Goal: Task Accomplishment & Management: Complete application form

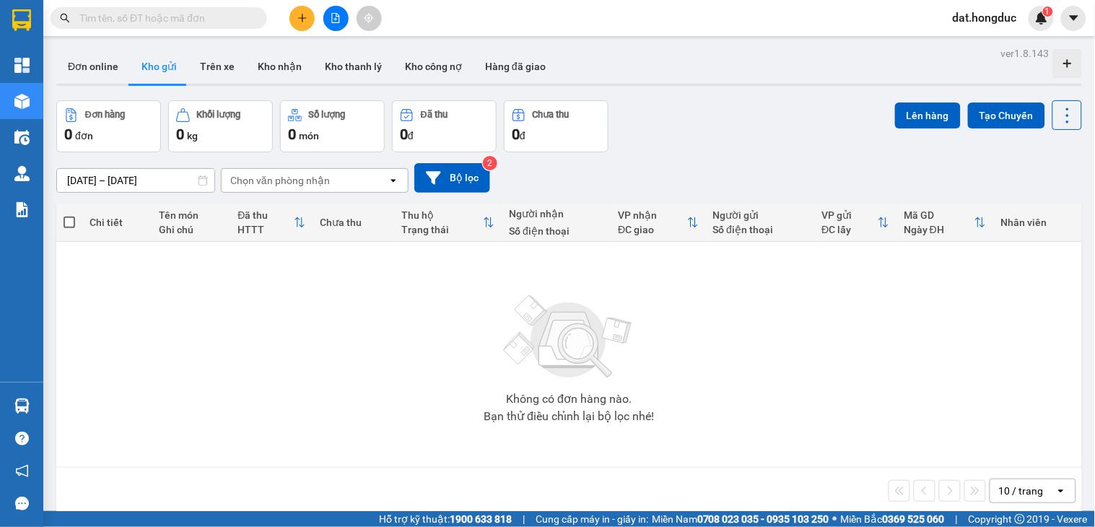
click at [172, 19] on input "text" at bounding box center [164, 18] width 170 height 16
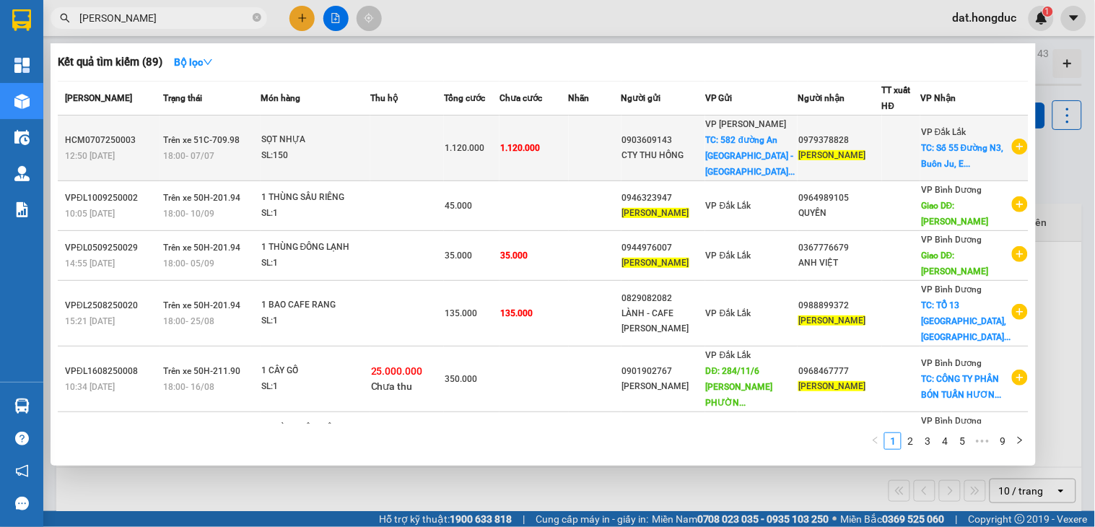
type input "[PERSON_NAME]"
click at [880, 161] on div "[PERSON_NAME]" at bounding box center [839, 155] width 82 height 15
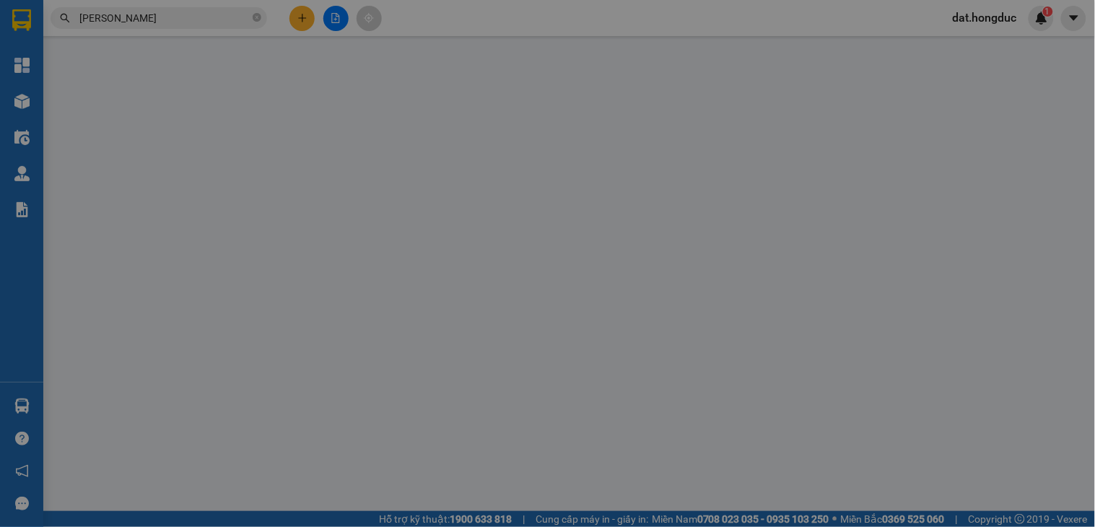
type input "0903609143"
type input "CTY THU HỒNG"
checkbox input "true"
type input "[STREET_ADDRESS]"
type input "0979378828"
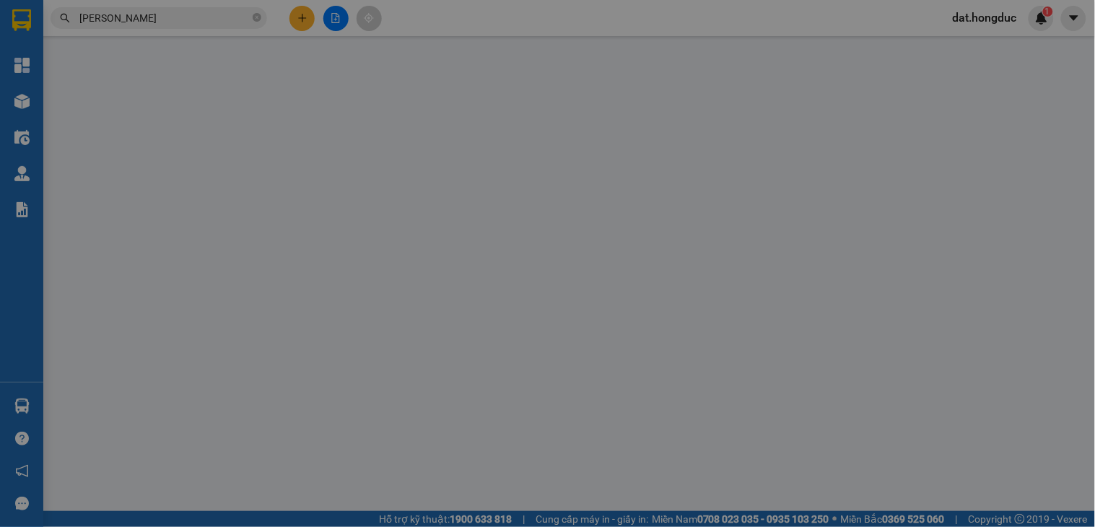
type input "[PERSON_NAME]"
checkbox input "true"
type input "Số [STREET_ADDRESS]"
type input "1.120.000"
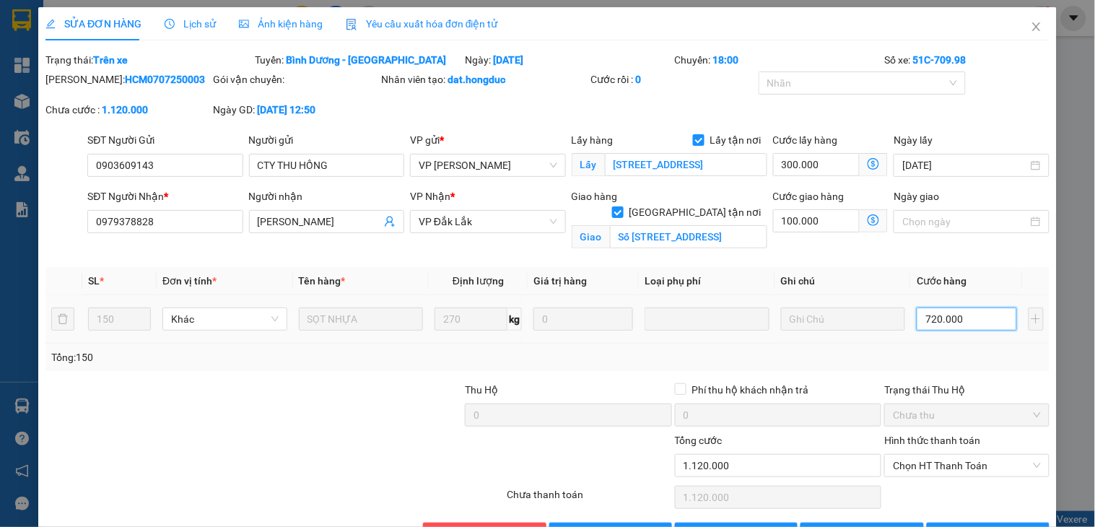
click at [978, 316] on input "720.000" at bounding box center [966, 318] width 100 height 23
type input "6"
type input "400.006"
type input "600"
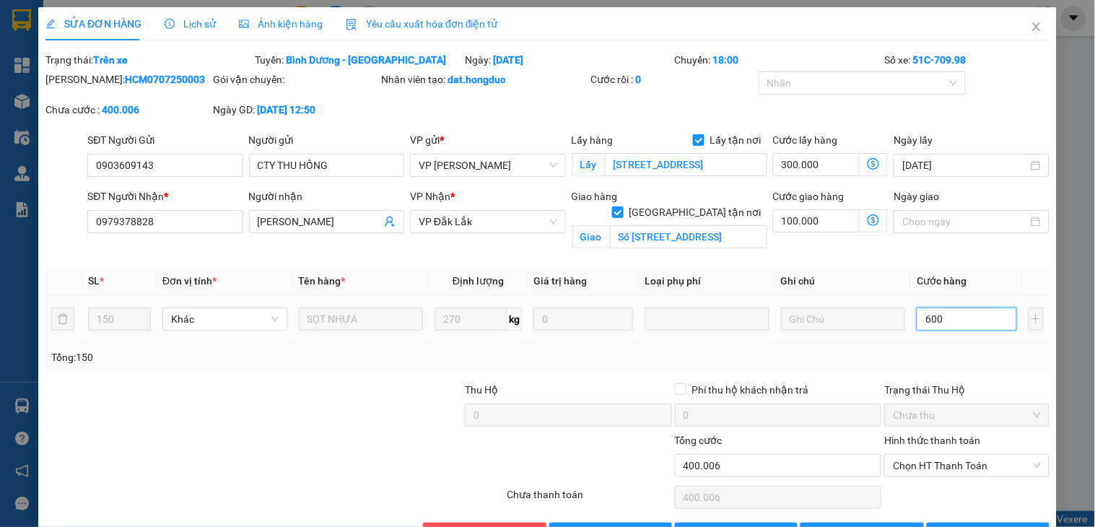
type input "400.600"
type input "600.000"
type input "1.000.000"
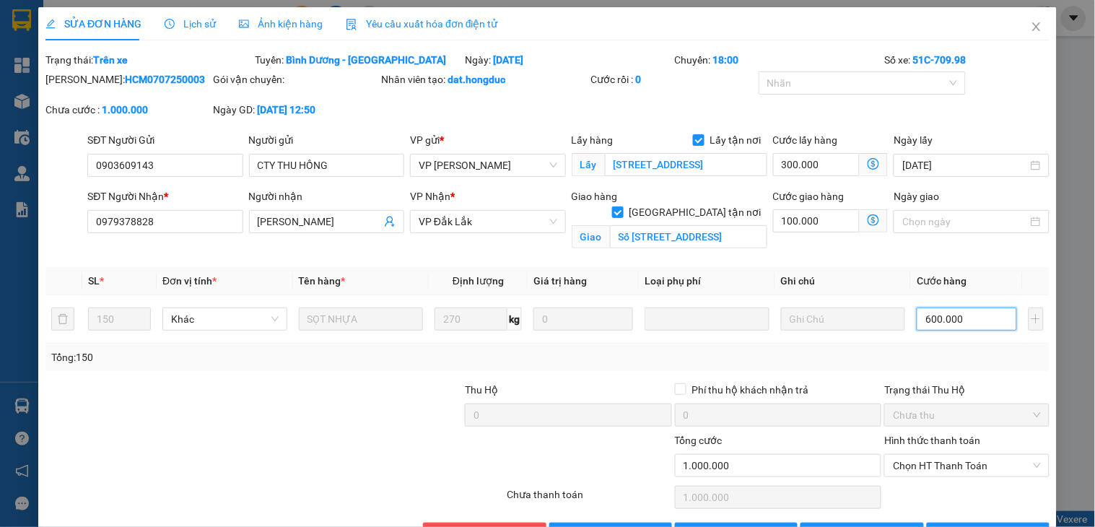
scroll to position [47, 0]
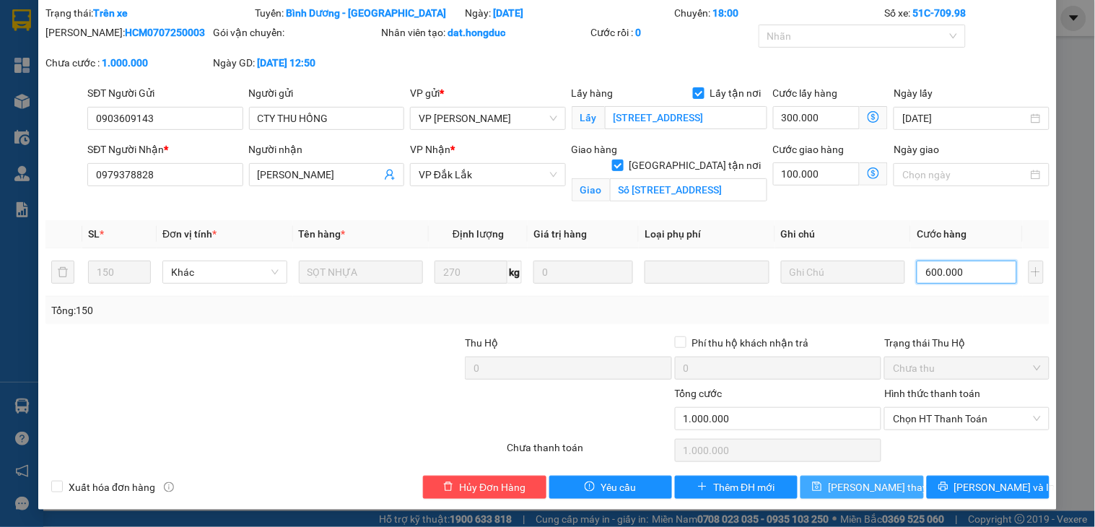
type input "600.000"
click at [873, 489] on span "[PERSON_NAME] thay đổi" at bounding box center [885, 487] width 115 height 16
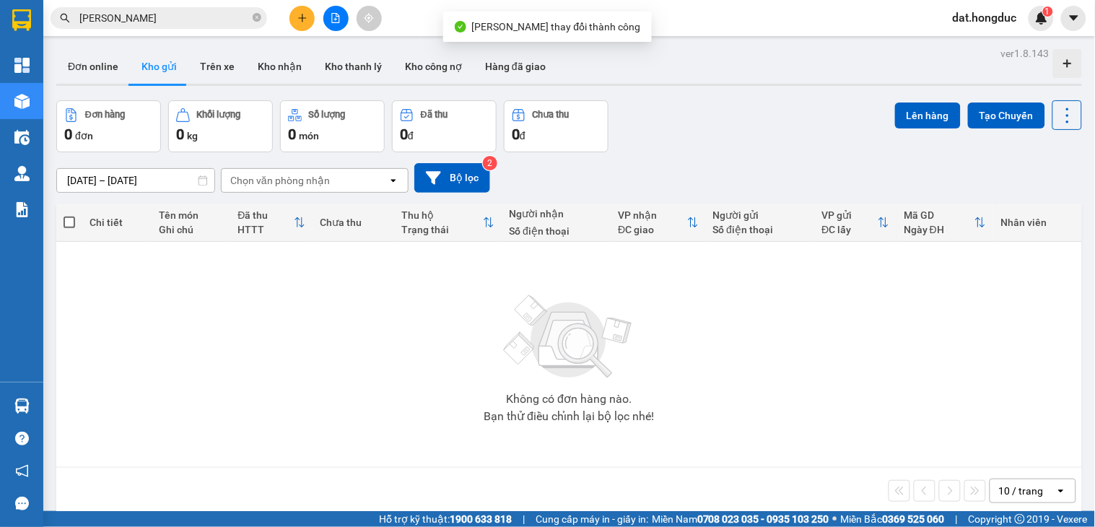
click at [141, 20] on input "[PERSON_NAME]" at bounding box center [164, 18] width 170 height 16
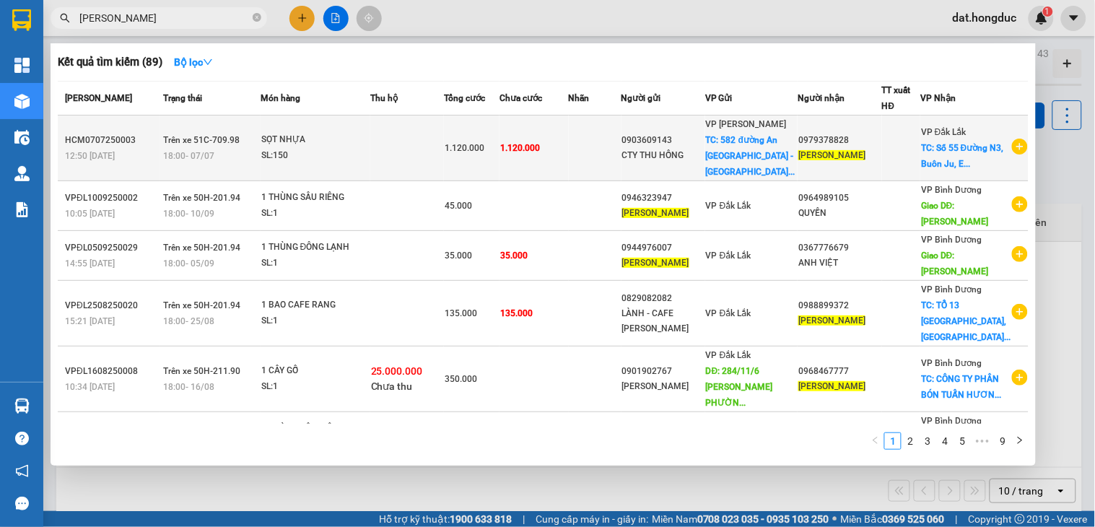
click at [611, 155] on td at bounding box center [595, 148] width 53 height 66
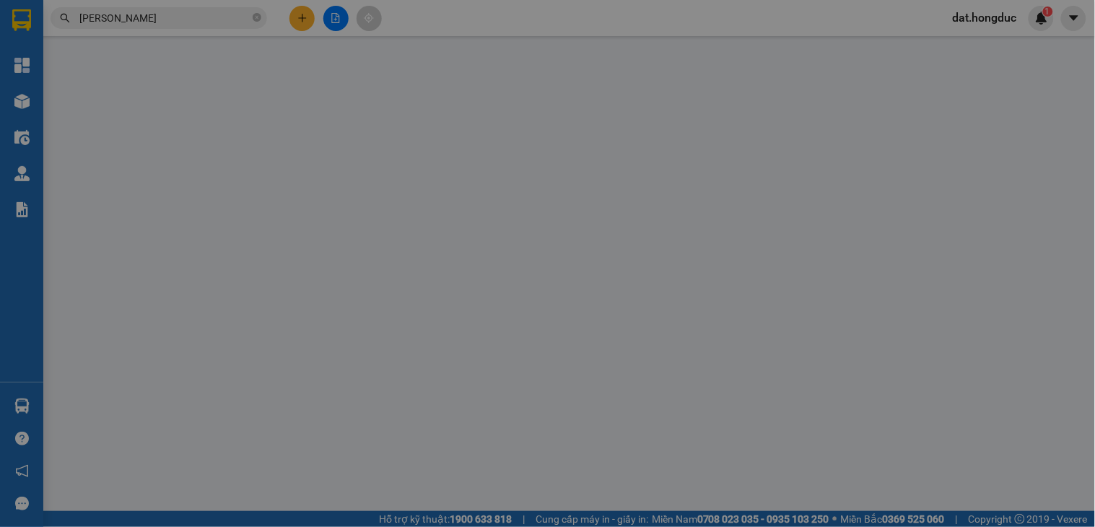
type input "0903609143"
type input "CTY THU HỒNG"
checkbox input "true"
type input "[STREET_ADDRESS]"
type input "0979378828"
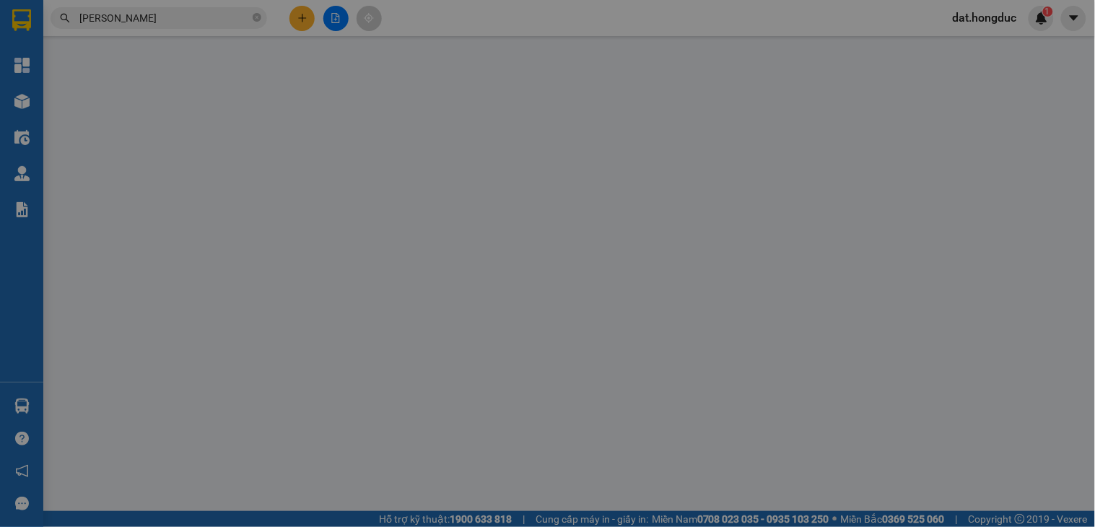
type input "[PERSON_NAME]"
checkbox input "true"
type input "Số [STREET_ADDRESS]"
type input "1.000.000"
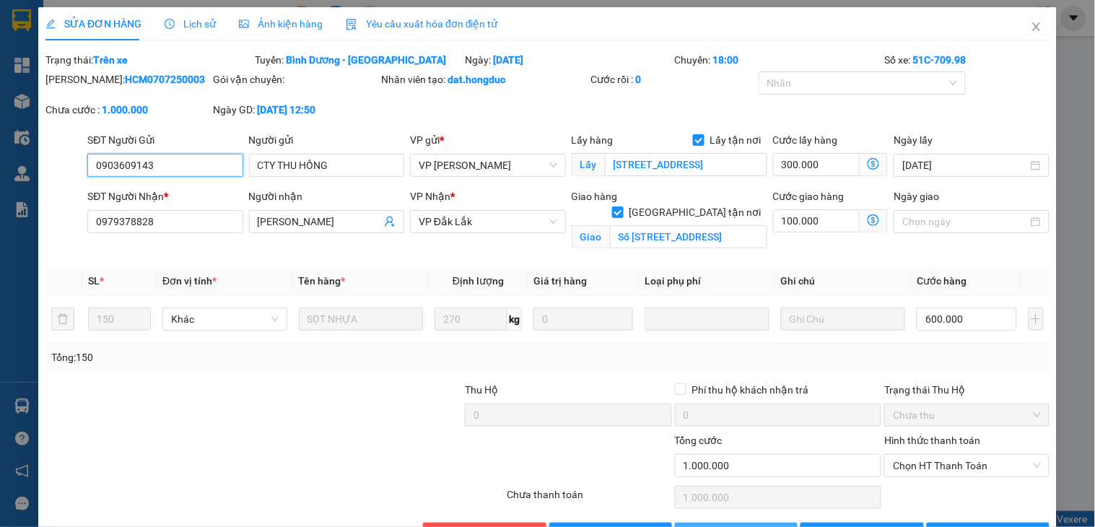
scroll to position [47, 0]
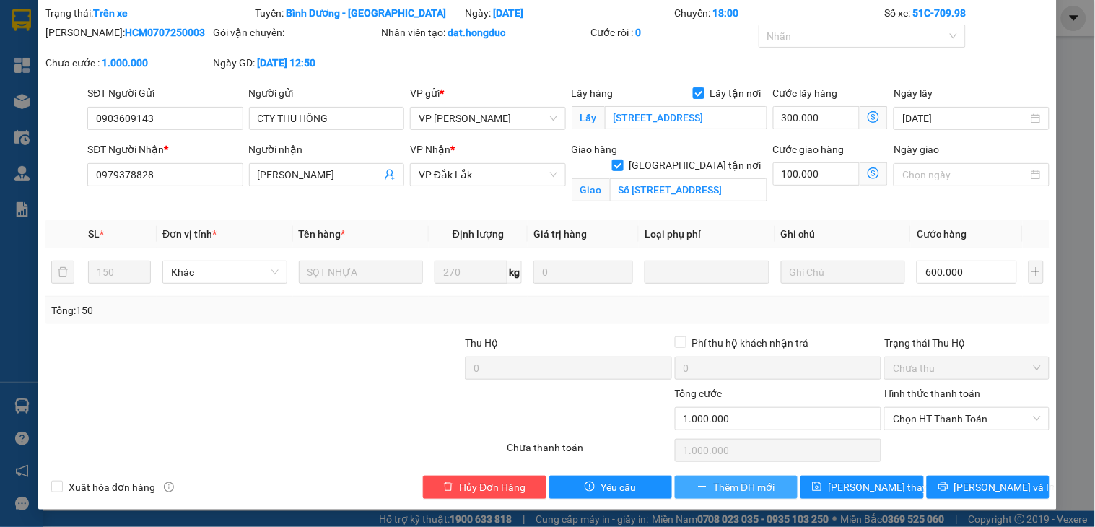
click at [738, 489] on span "Thêm ĐH mới" at bounding box center [743, 487] width 61 height 16
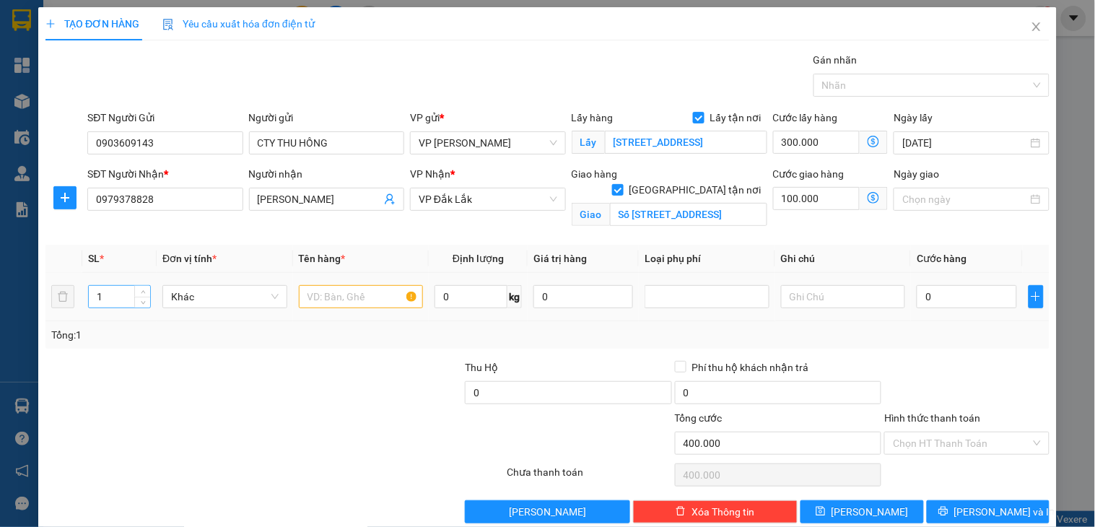
click at [113, 297] on input "1" at bounding box center [119, 297] width 61 height 22
type input "200"
click at [329, 299] on input "text" at bounding box center [361, 296] width 125 height 23
click at [818, 202] on input "100.000" at bounding box center [816, 198] width 87 height 23
type input "1"
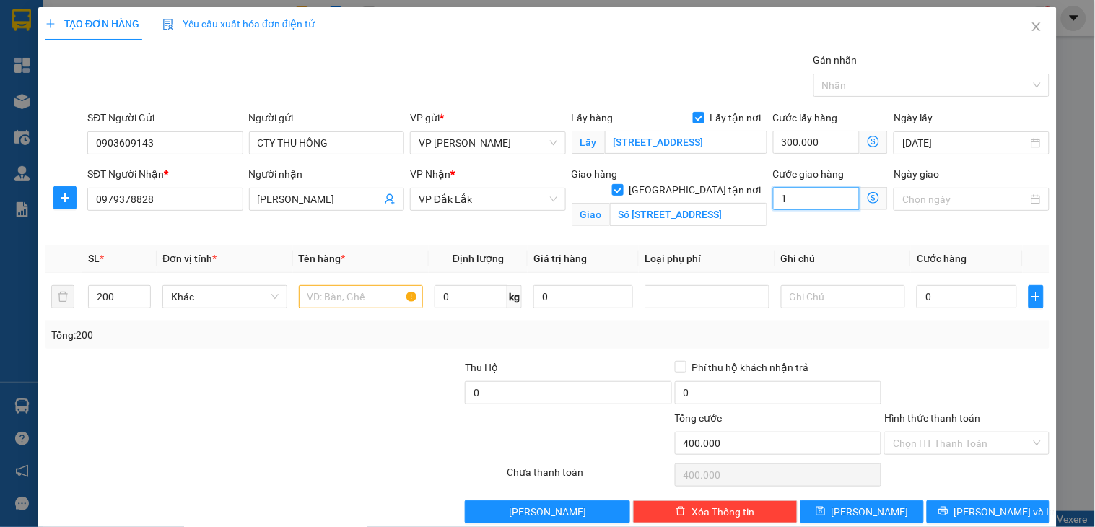
type input "300.001"
type input "15"
type input "300.015"
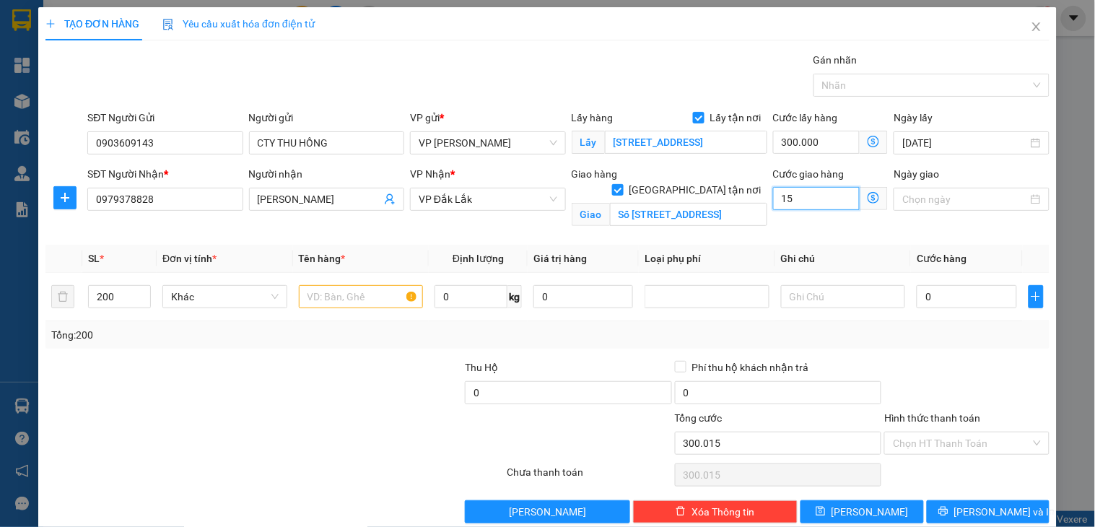
type input "150"
type input "300.150"
type input "150.000"
type input "450.000"
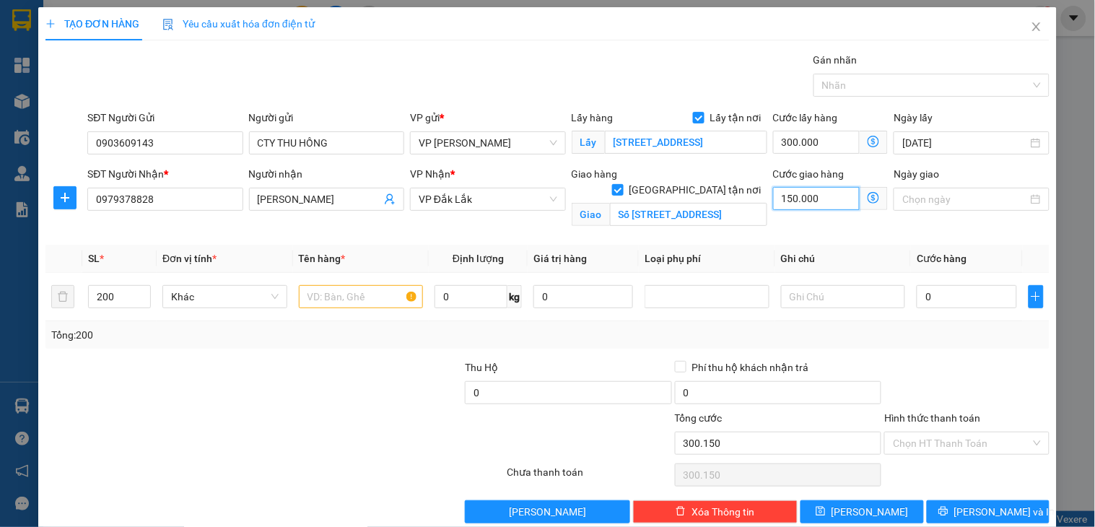
type input "450.000"
type input "150.000"
click at [387, 299] on input "text" at bounding box center [361, 296] width 125 height 23
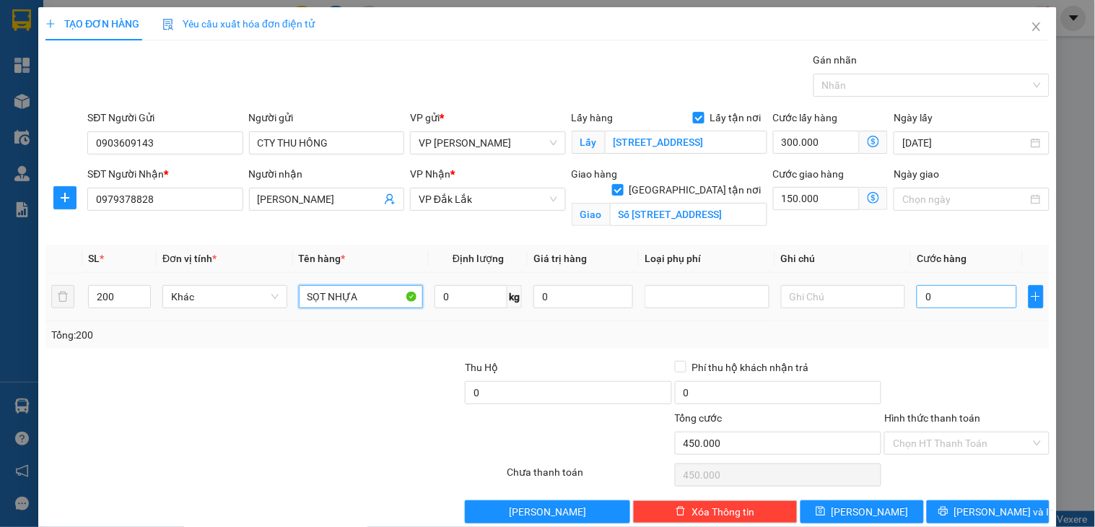
type input "SỌT NHỰA"
click at [951, 300] on input "0" at bounding box center [966, 296] width 100 height 23
type input "7"
type input "450.007"
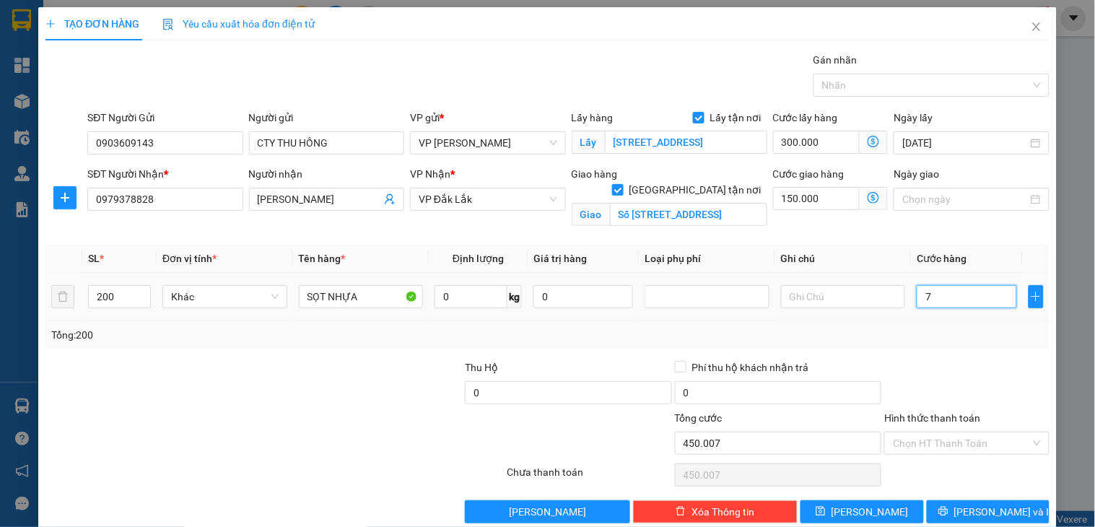
type input "72"
type input "450.072"
type input "720"
type input "450.720"
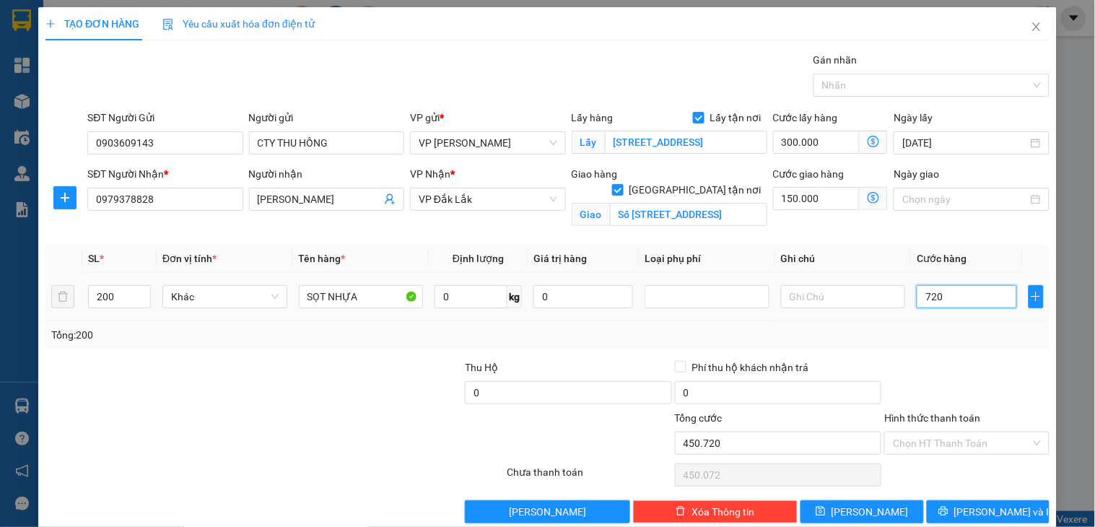
type input "450.720"
type input "7.200"
type input "457.200"
type input "72.000"
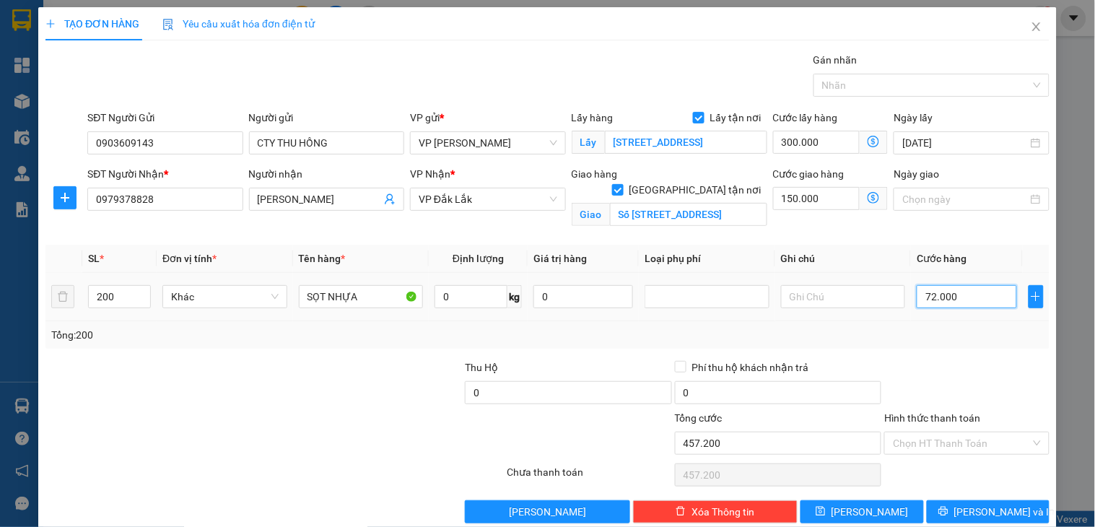
type input "522.000"
type input "720.000"
type input "1.170.000"
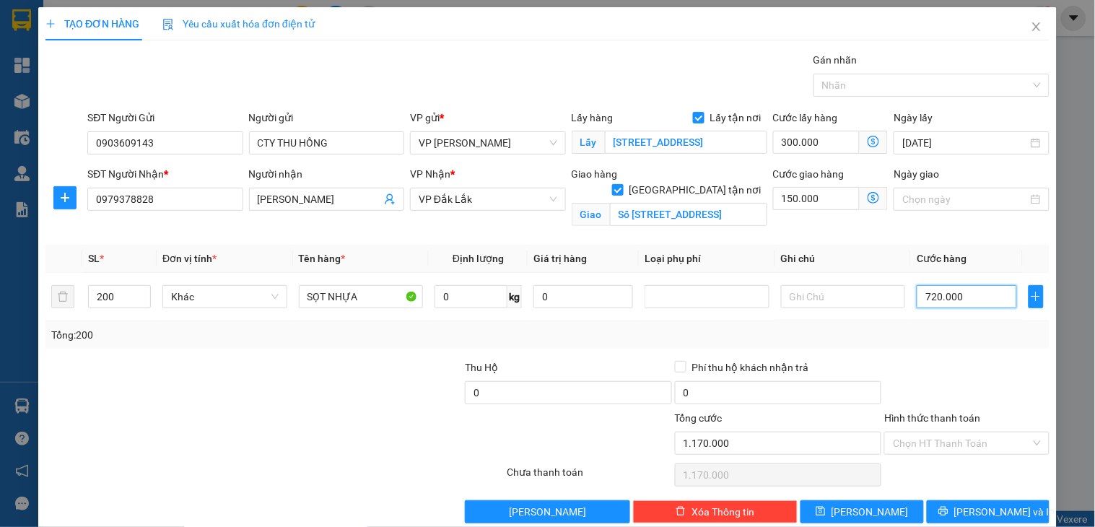
scroll to position [25, 0]
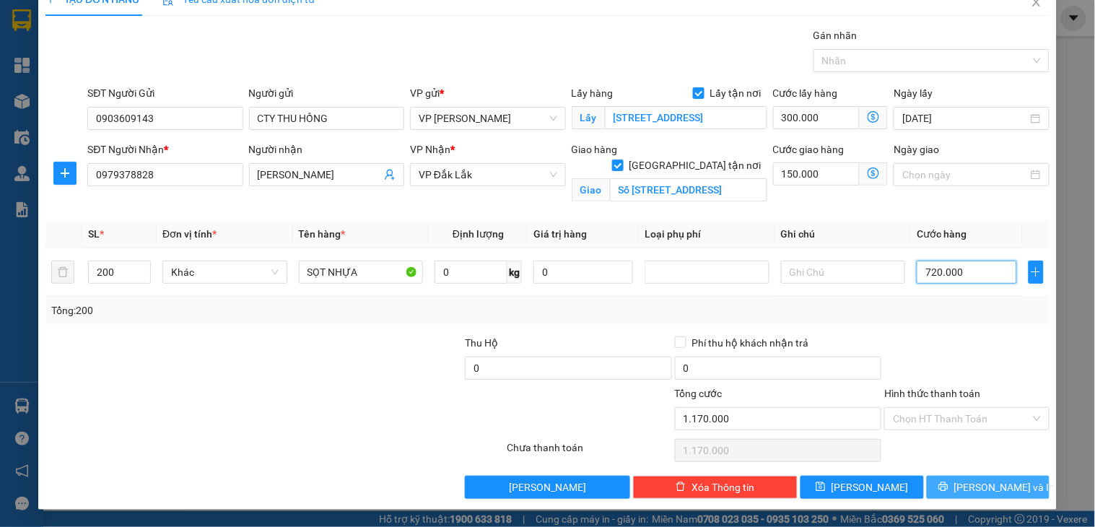
type input "720.000"
click at [984, 489] on span "[PERSON_NAME] và In" at bounding box center [1004, 487] width 101 height 16
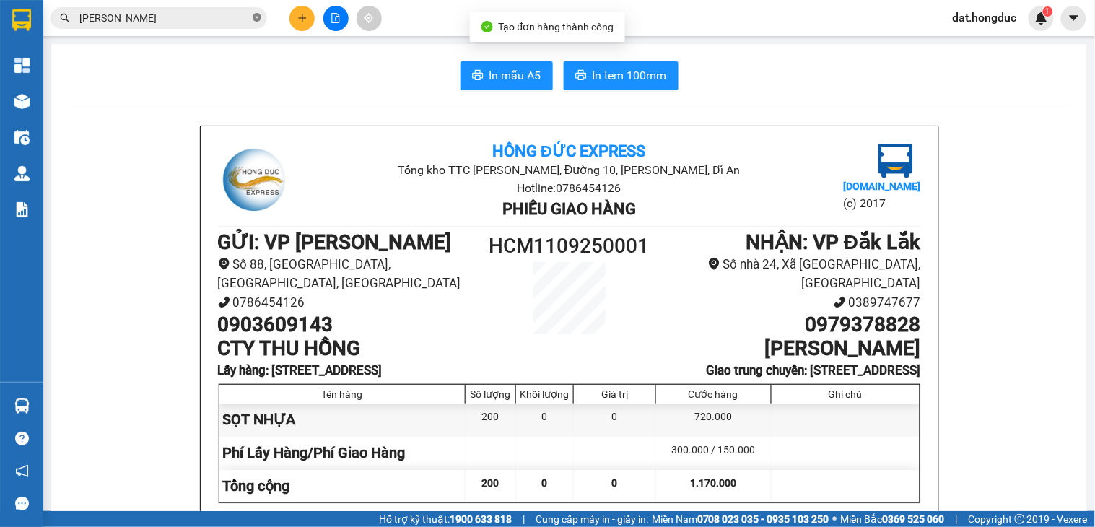
click at [257, 19] on icon "close-circle" at bounding box center [257, 17] width 9 height 9
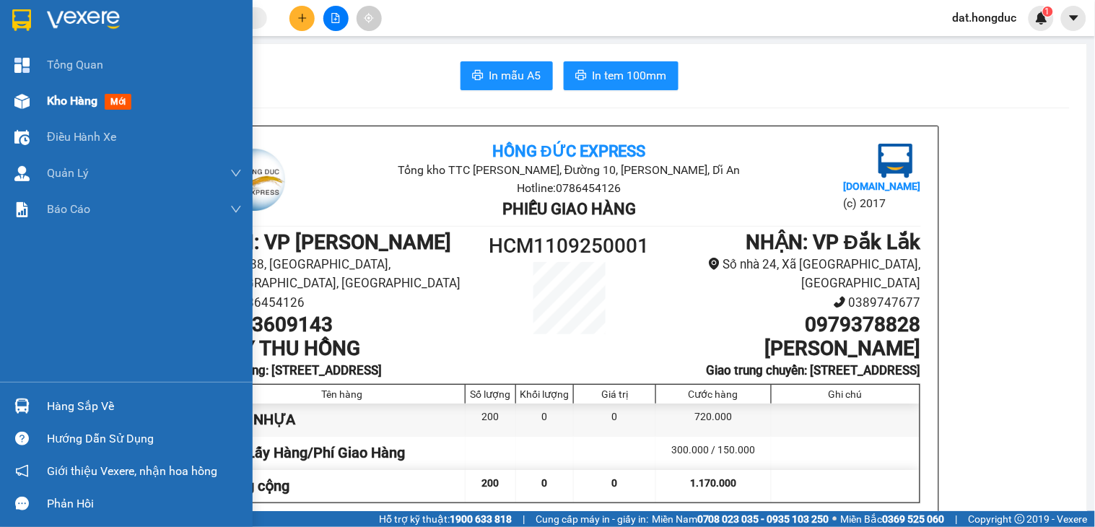
click at [43, 101] on div "Kho hàng mới" at bounding box center [126, 101] width 253 height 36
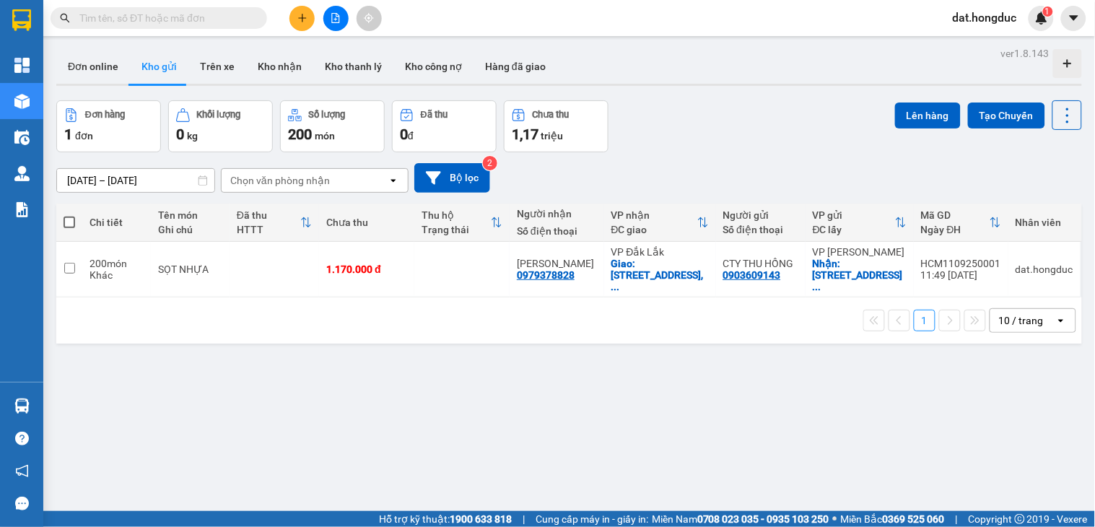
click at [182, 17] on input "text" at bounding box center [164, 18] width 170 height 16
paste input "0355215064"
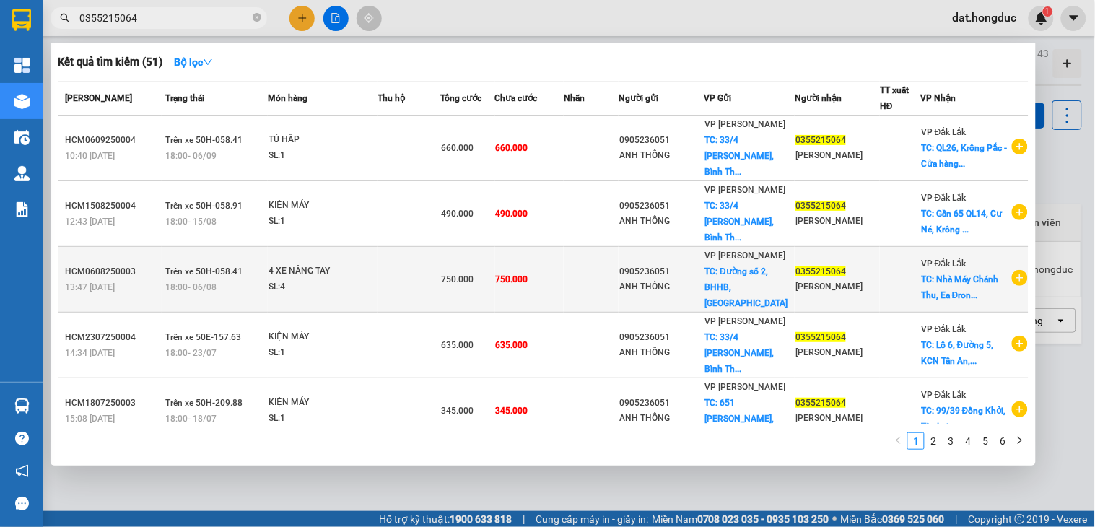
type input "0355215064"
click at [1013, 281] on icon "plus-circle" at bounding box center [1020, 278] width 16 height 16
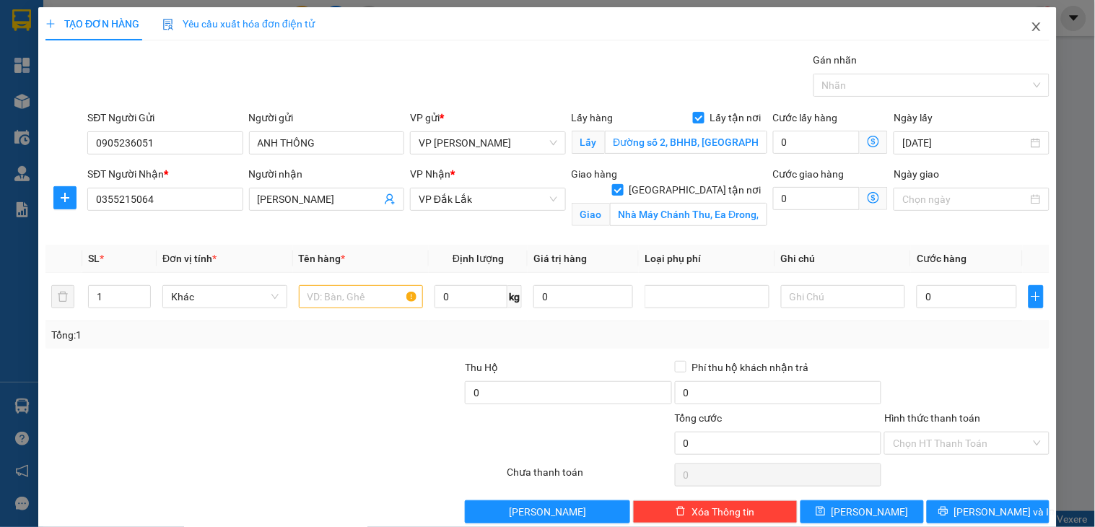
click at [1032, 25] on icon "close" at bounding box center [1036, 26] width 8 height 9
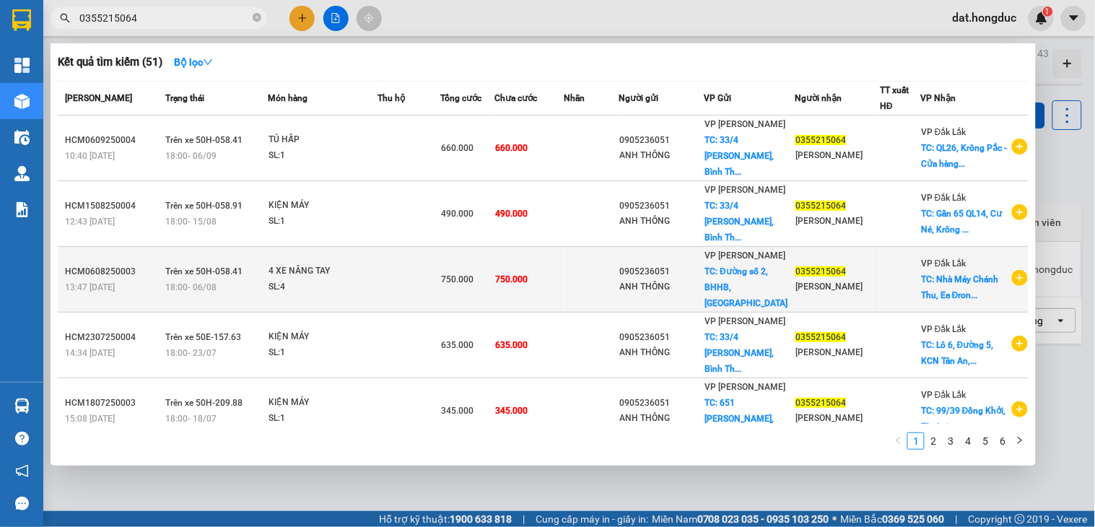
click at [564, 278] on td "750.000" at bounding box center [529, 280] width 69 height 66
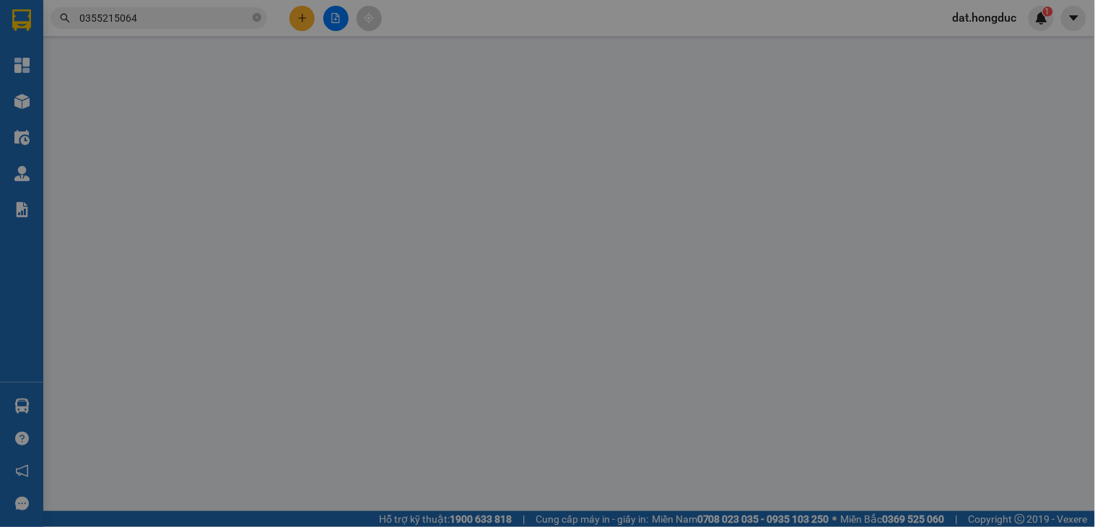
type input "0905236051"
type input "ANH THÔNG"
checkbox input "true"
type input "Đường số 2, BHHB, [GEOGRAPHIC_DATA]"
type input "0355215064"
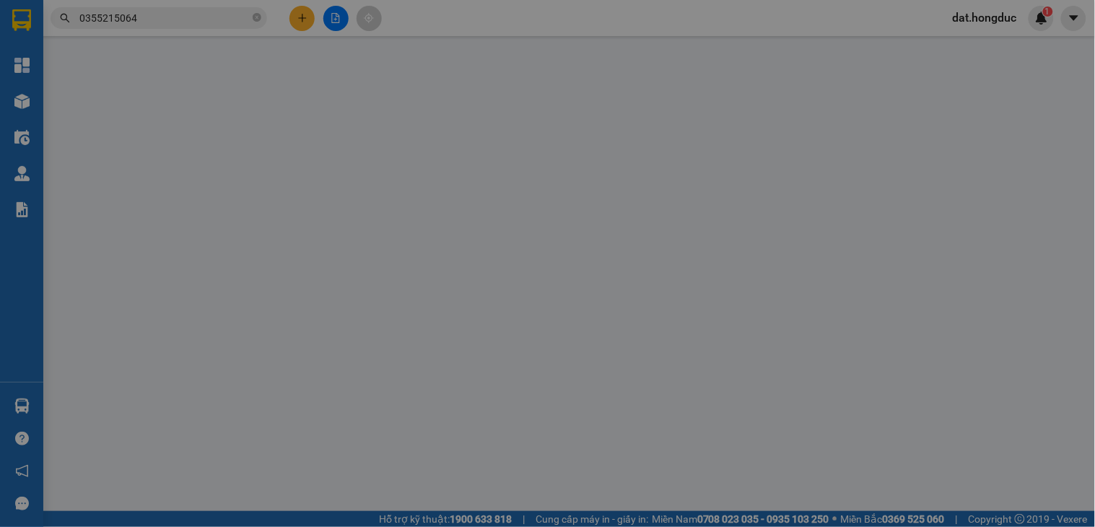
type input "[PERSON_NAME]"
checkbox input "true"
type input "Nhà Máy Chánh Thu, Ea Đrong, Cư Mga"
type input "750.000"
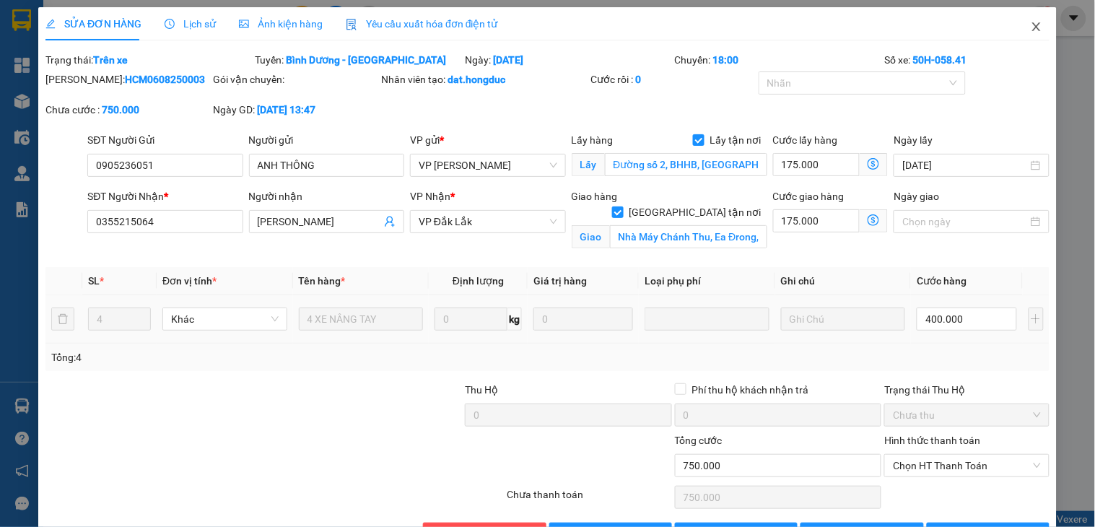
click at [1032, 25] on icon "close" at bounding box center [1036, 26] width 8 height 9
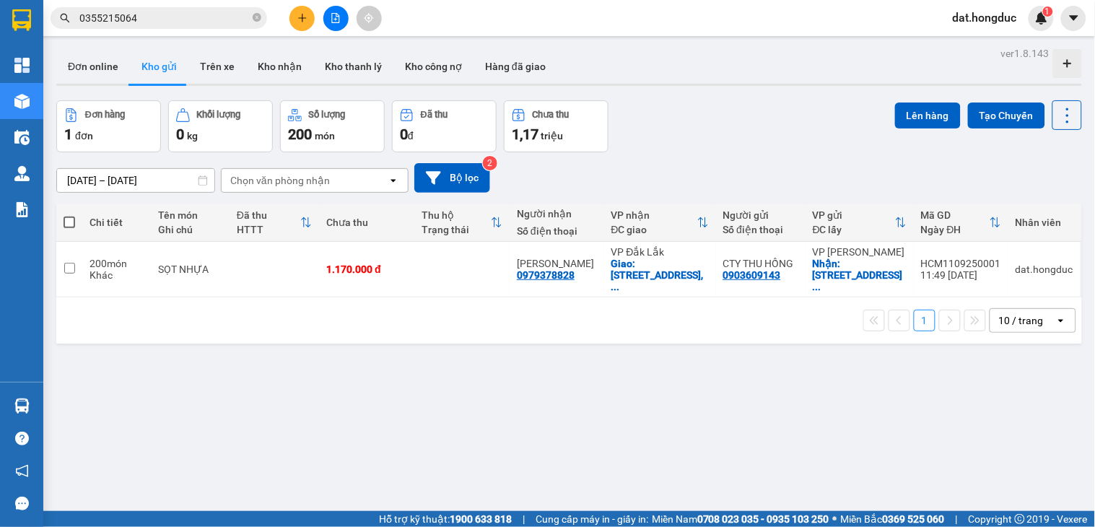
click at [174, 13] on input "0355215064" at bounding box center [164, 18] width 170 height 16
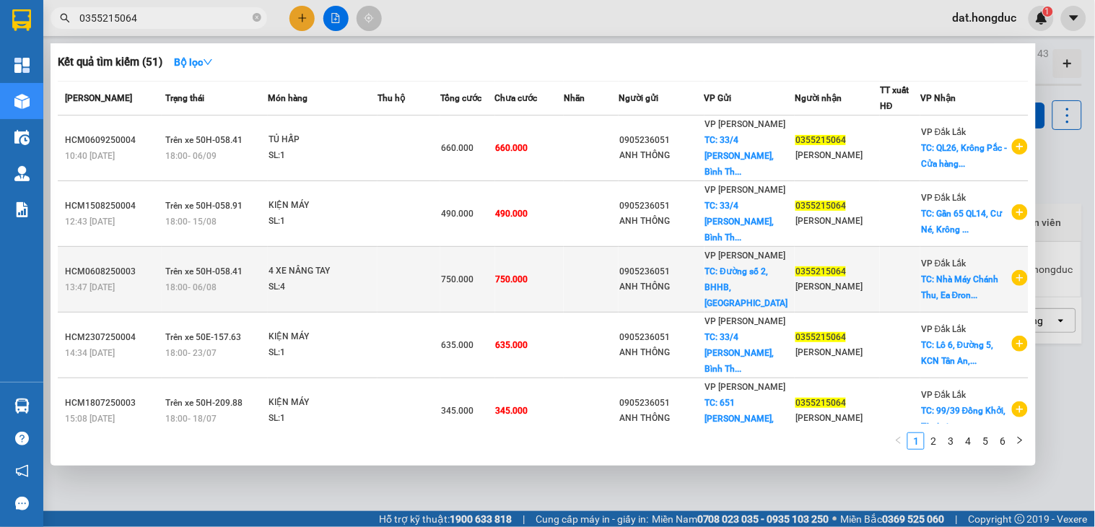
click at [1012, 282] on icon "plus-circle" at bounding box center [1020, 278] width 16 height 16
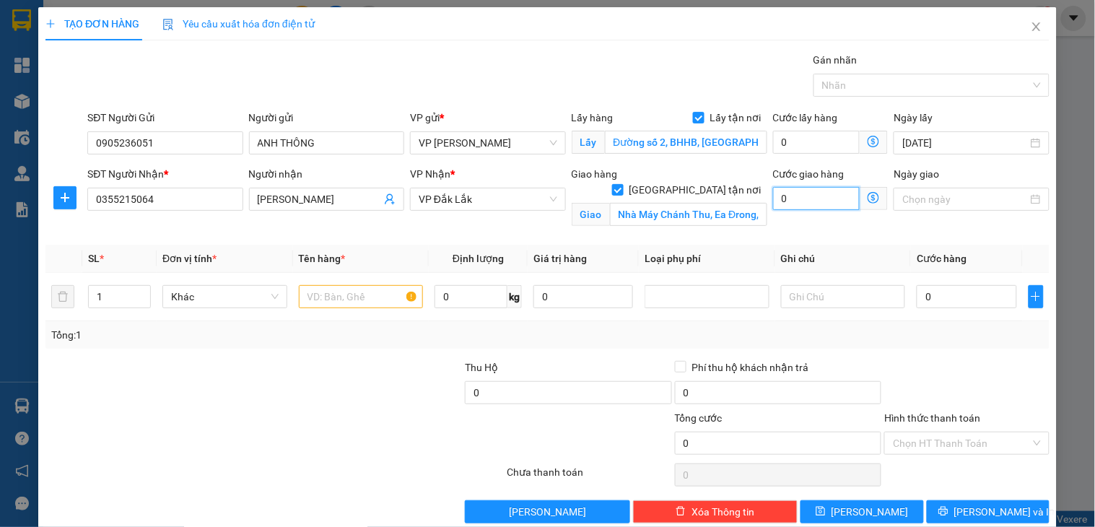
click at [792, 197] on input "0" at bounding box center [816, 198] width 87 height 23
type input "1"
type input "17"
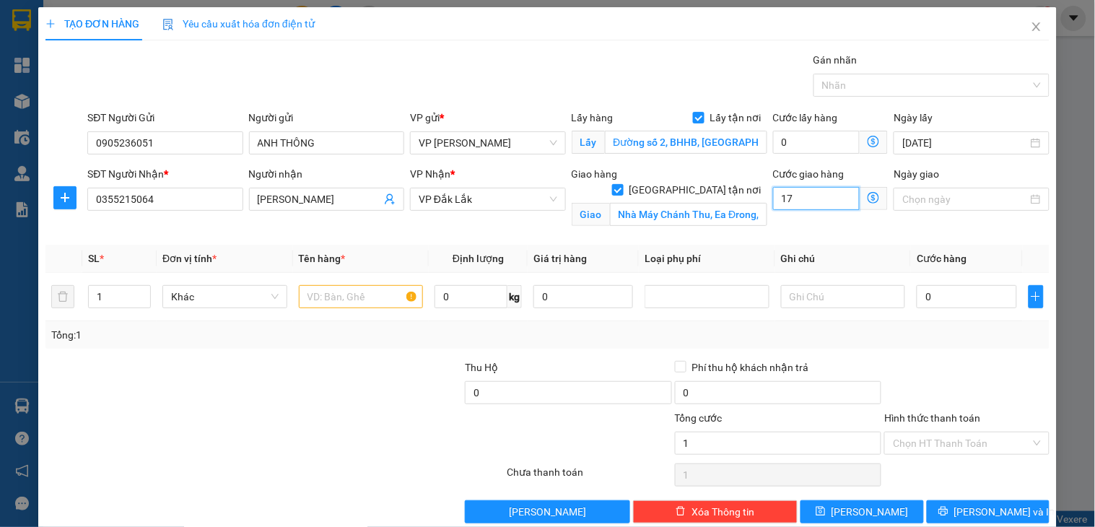
type input "17"
type input "175"
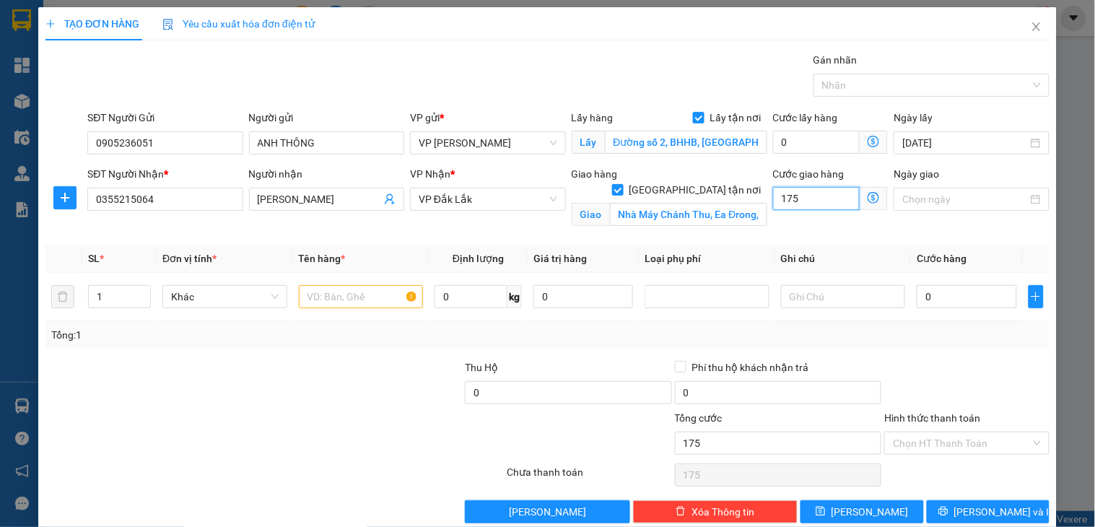
type input "1.750"
type input "17.500"
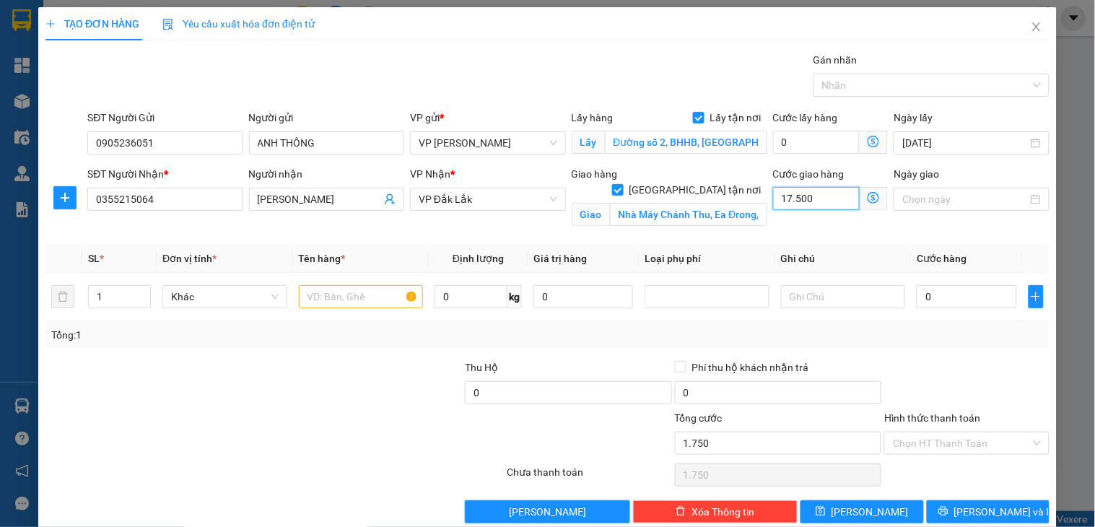
type input "17.500"
type input "175.000"
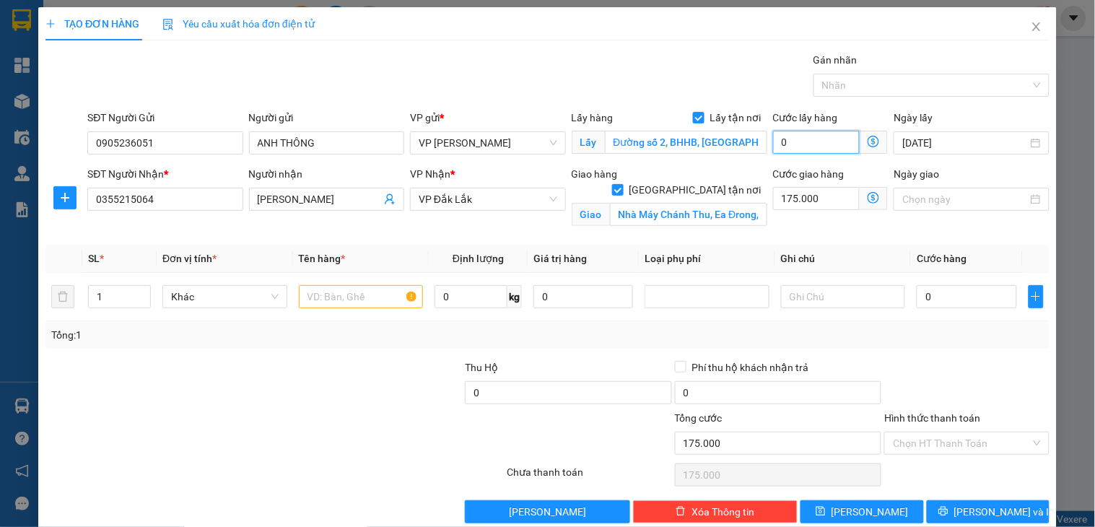
click at [797, 143] on input "0" at bounding box center [816, 142] width 87 height 23
type input "6"
type input "175.006"
type input "60"
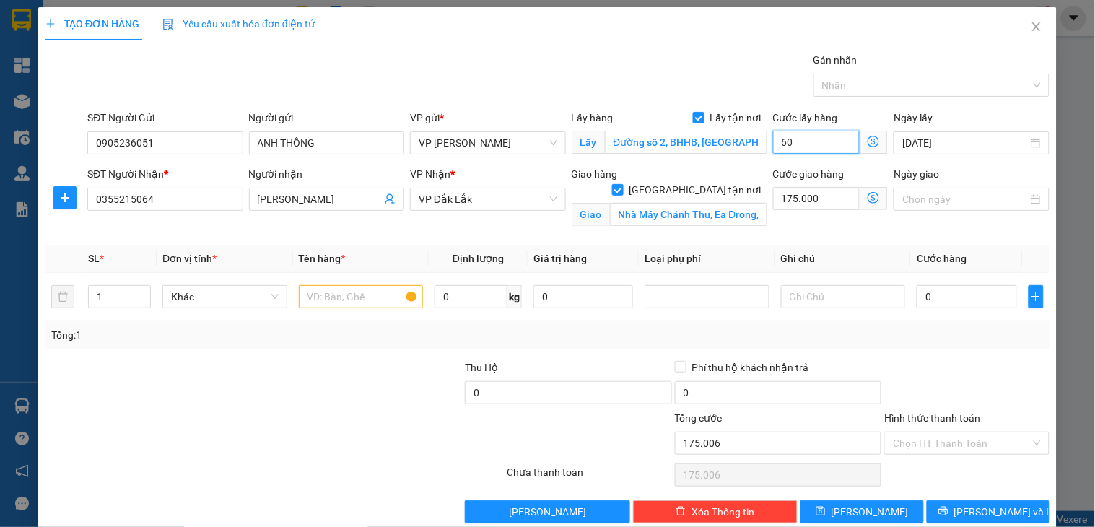
type input "175.060"
type input "6.000"
type input "181.000"
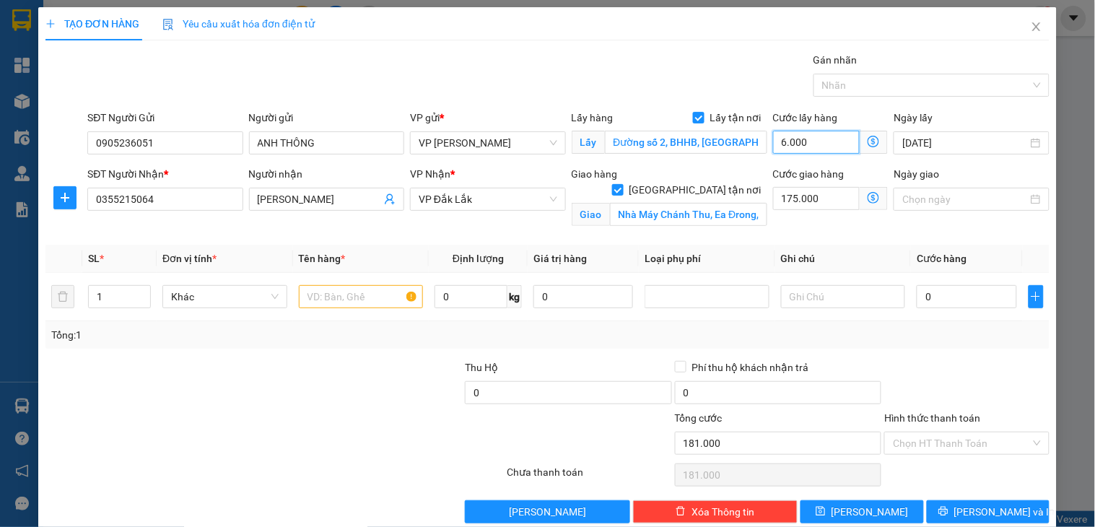
type input "60.000"
type input "235.000"
type input "60.000"
click at [931, 300] on input "0" at bounding box center [966, 296] width 100 height 23
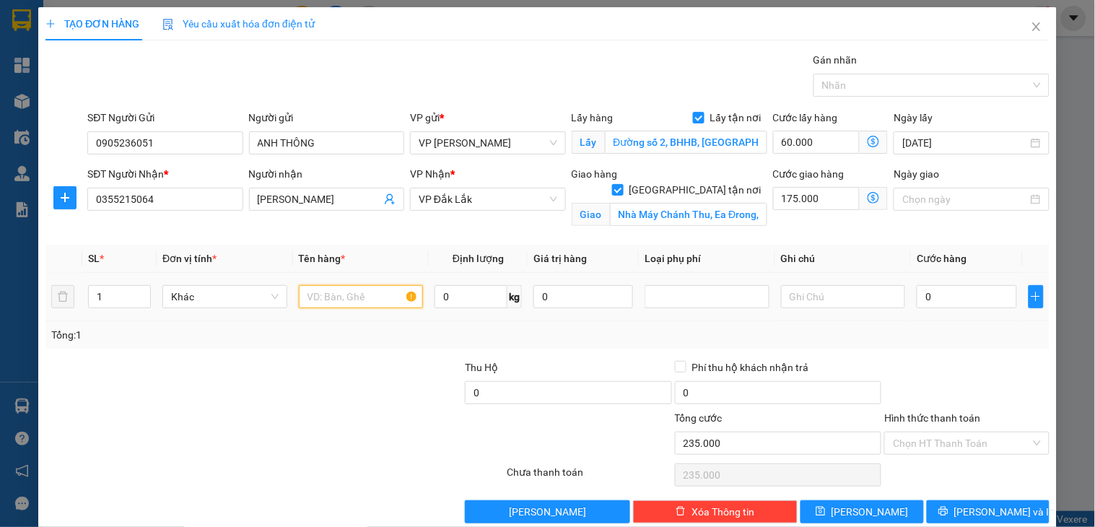
click at [336, 294] on input "text" at bounding box center [361, 296] width 125 height 23
type input "KIỆN MÁY"
click at [939, 299] on input "0" at bounding box center [966, 296] width 100 height 23
type input "4"
type input "235.004"
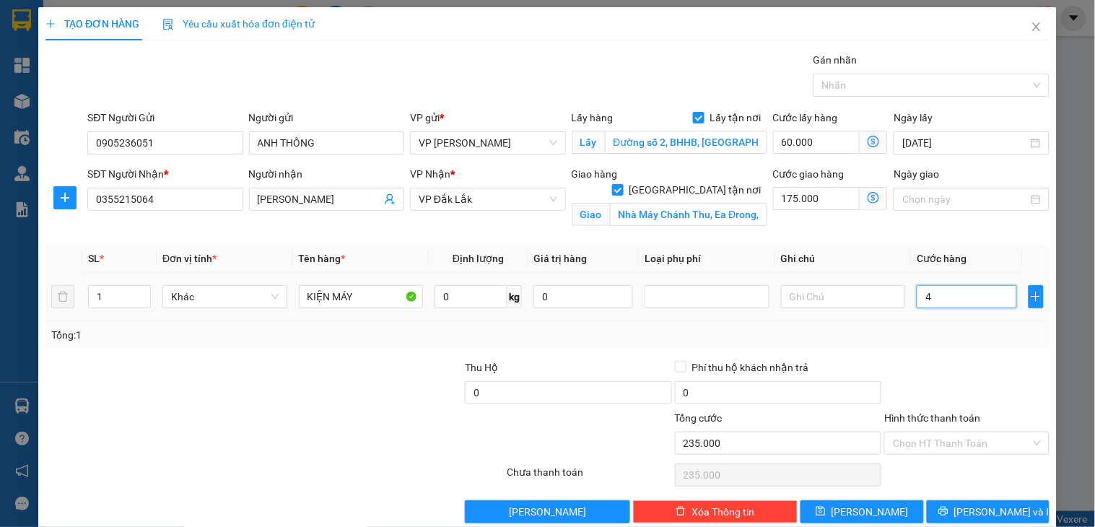
type input "235.004"
type input "42"
type input "235.042"
type input "420"
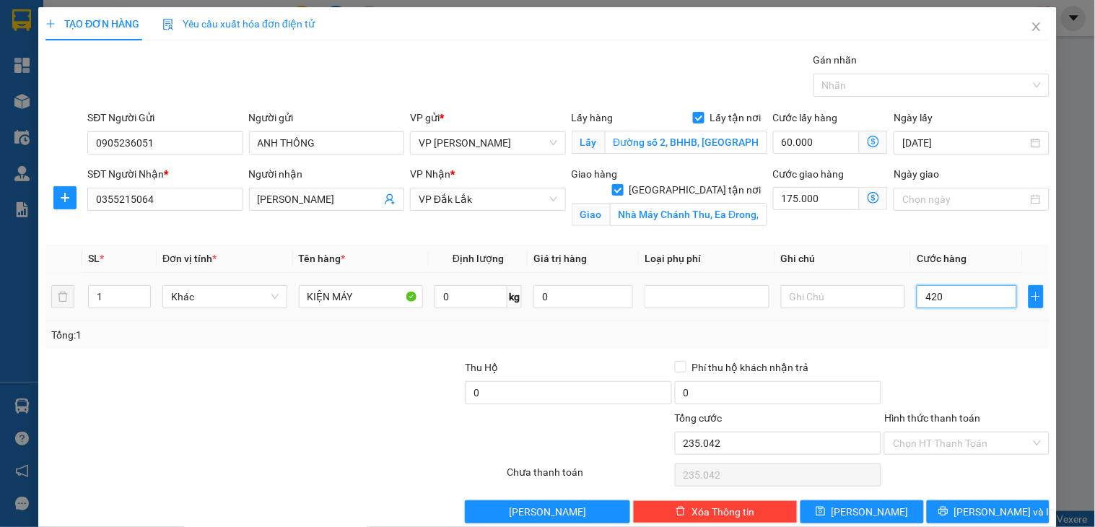
type input "235.420"
type input "4.200"
type input "239.200"
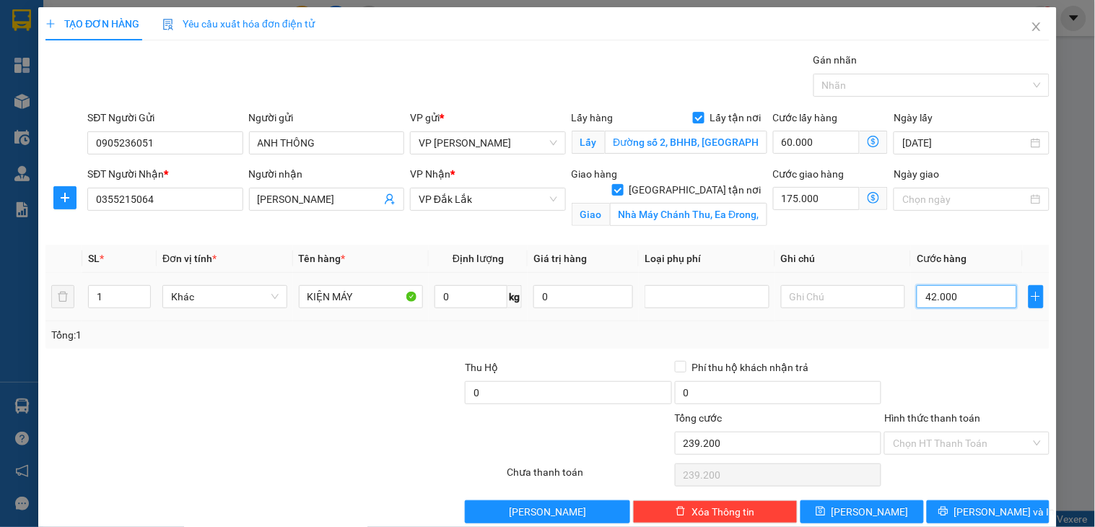
type input "420.000"
type input "655.000"
type input "4"
type input "235.004"
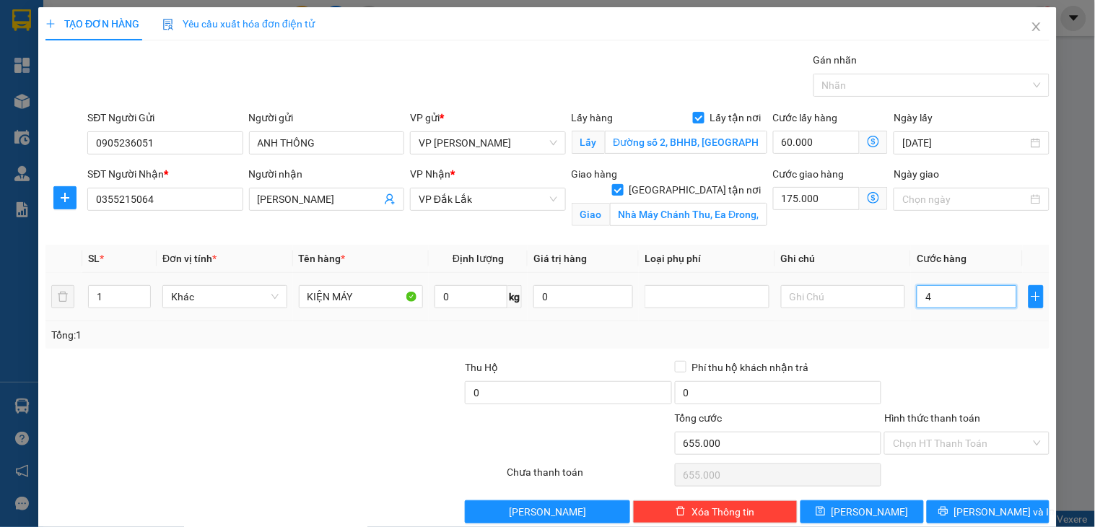
type input "235.004"
type input "40"
type input "235.040"
type input "400"
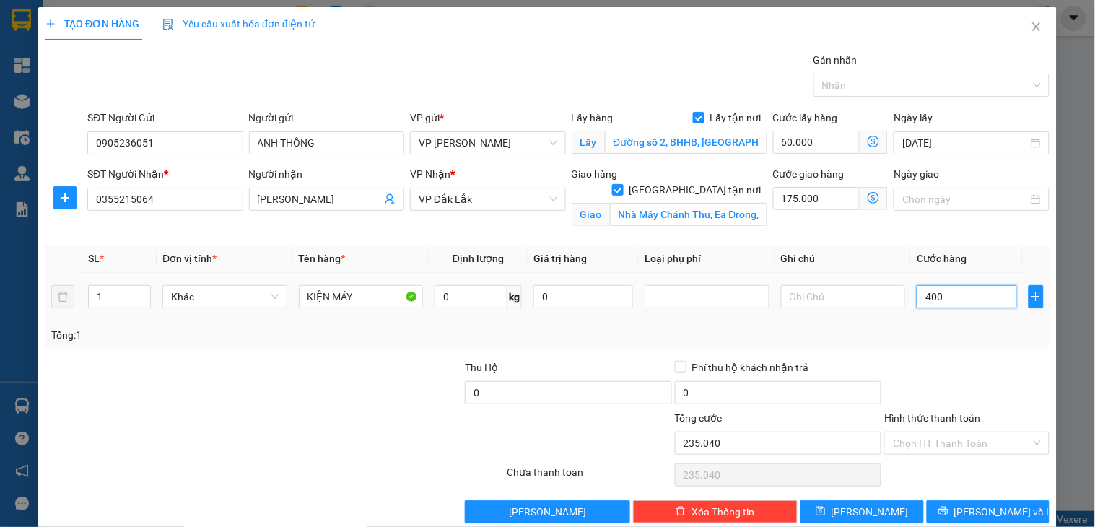
type input "235.400"
type input "4.000"
type input "239.000"
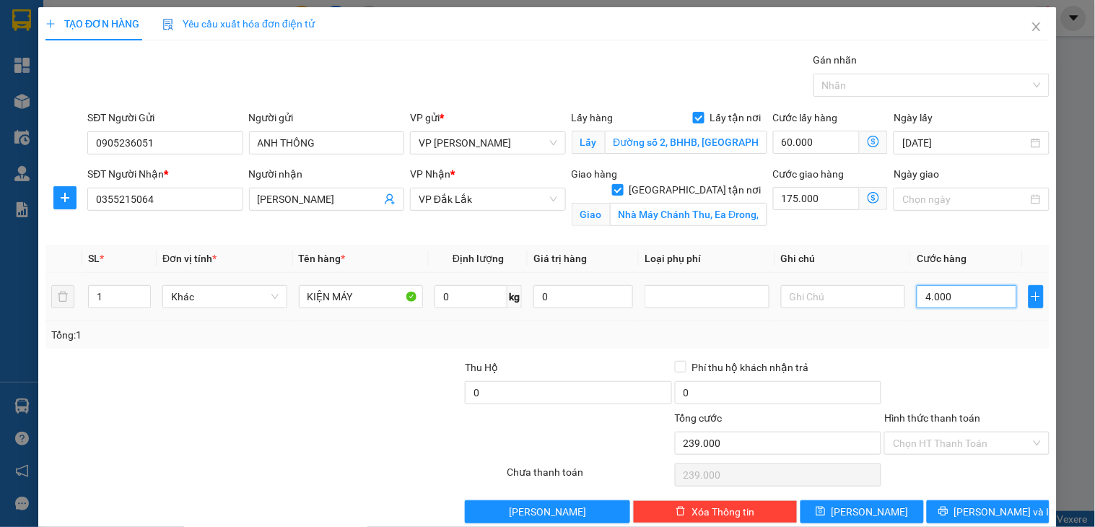
type input "40.000"
type input "275.000"
type input "400.000"
type input "635.000"
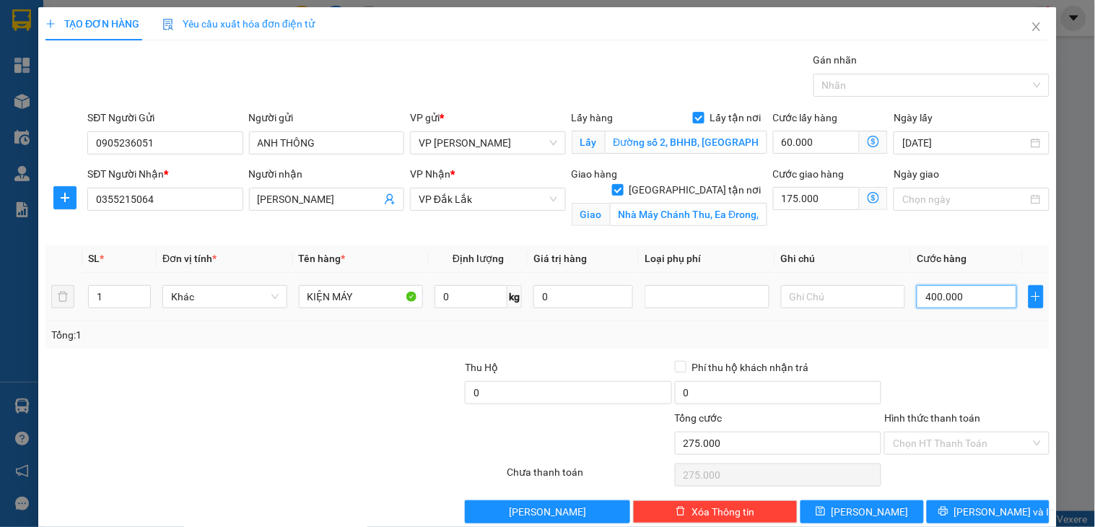
type input "635.000"
drag, startPoint x: 961, startPoint y: 298, endPoint x: 911, endPoint y: 297, distance: 49.8
click at [916, 297] on input "400.000" at bounding box center [966, 296] width 100 height 23
type input "3"
type input "235.003"
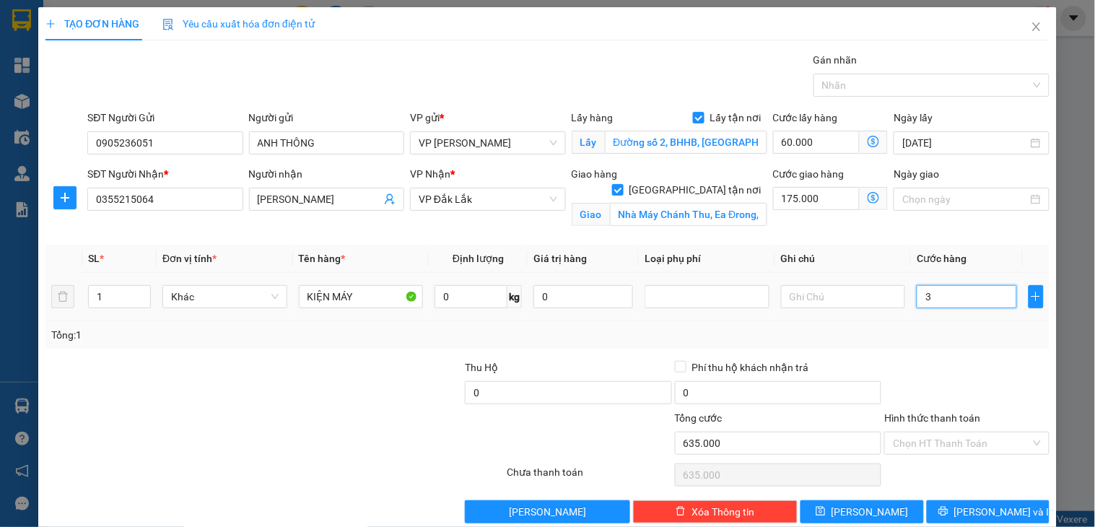
type input "235.003"
type input "39"
type input "235.039"
type input "390"
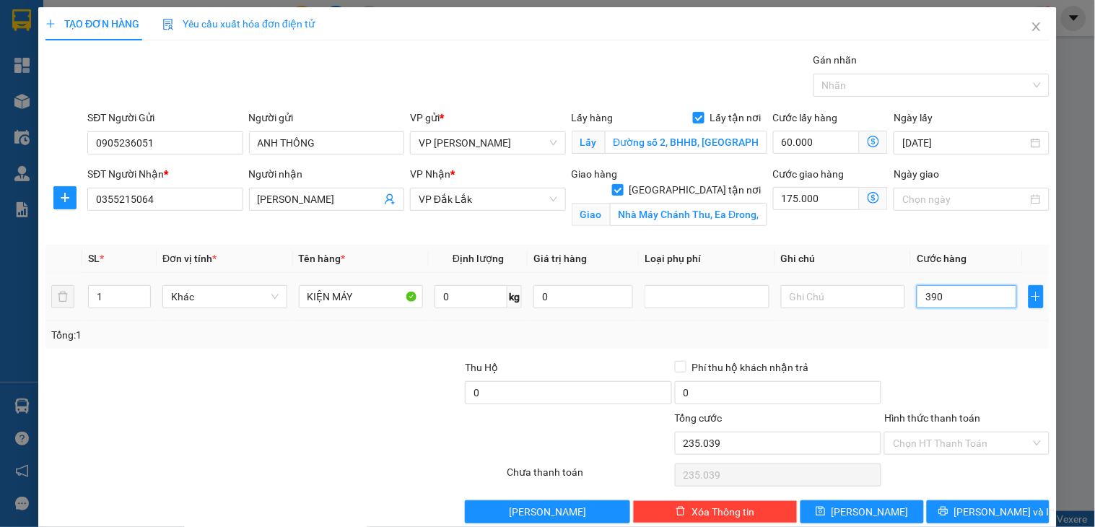
type input "235.390"
type input "3.900"
type input "238.900"
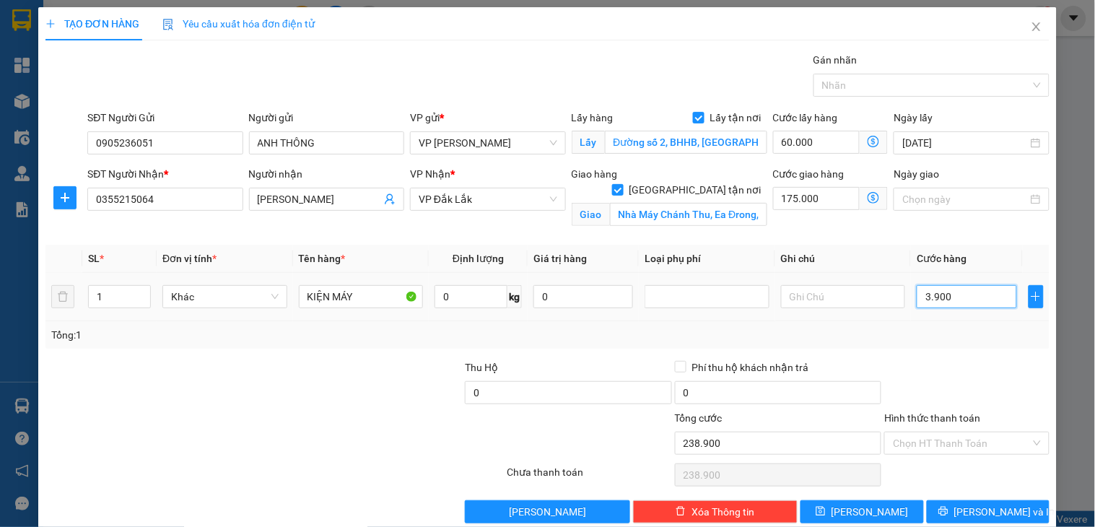
type input "39.000"
type input "274.000"
type input "390.000"
type input "625.000"
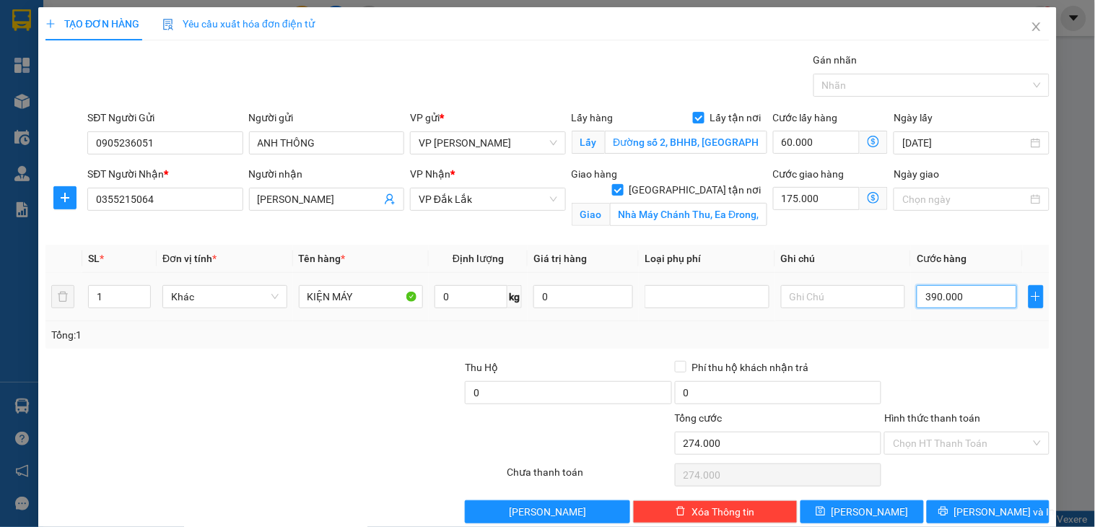
type input "625.000"
drag, startPoint x: 957, startPoint y: 299, endPoint x: 898, endPoint y: 286, distance: 60.4
click at [898, 286] on tr "1 Khác KIỆN MÁY 0 kg 0 390.000" at bounding box center [547, 297] width 1004 height 48
type input "390.000"
click at [814, 197] on input "175.000" at bounding box center [816, 198] width 87 height 23
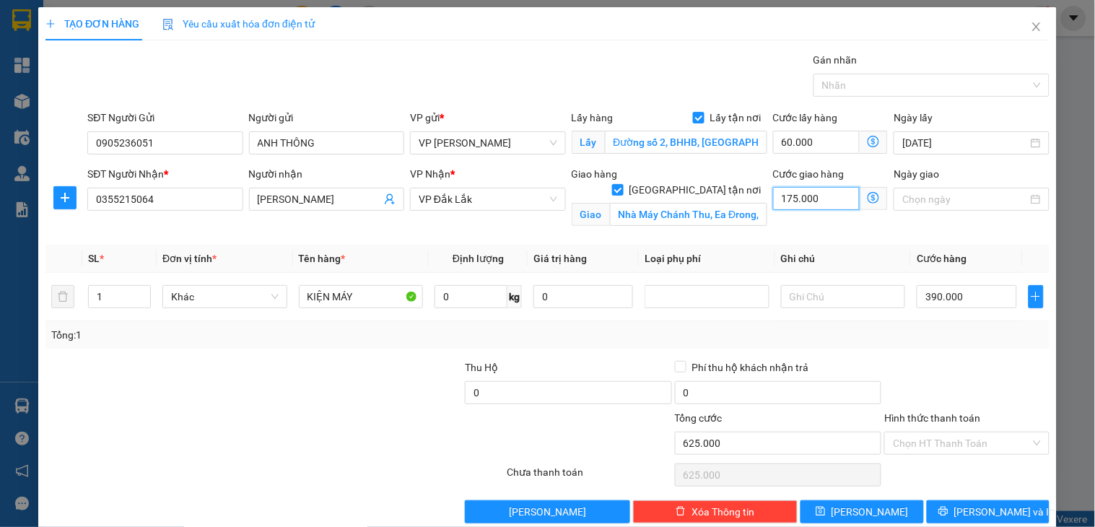
type input "1"
type input "450.001"
type input "15"
type input "450.015"
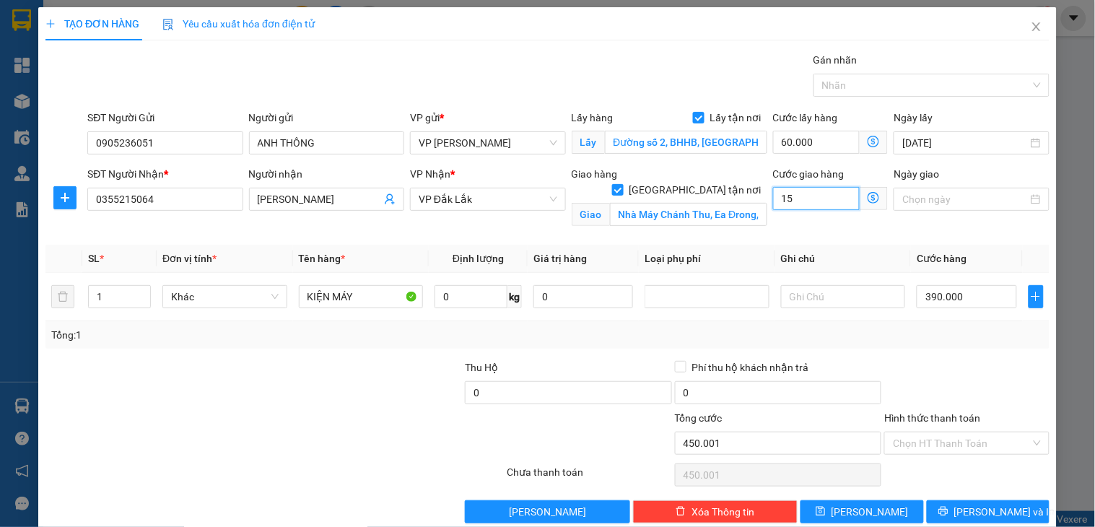
type input "450.015"
type input "150"
type input "450.150"
type input "15.000"
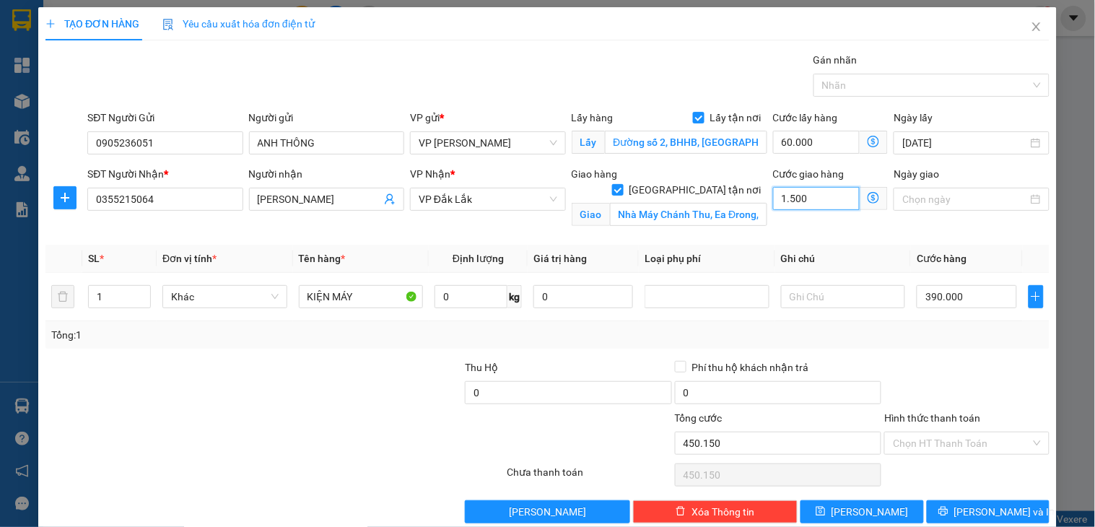
type input "465.000"
type input "150.000"
type input "600.000"
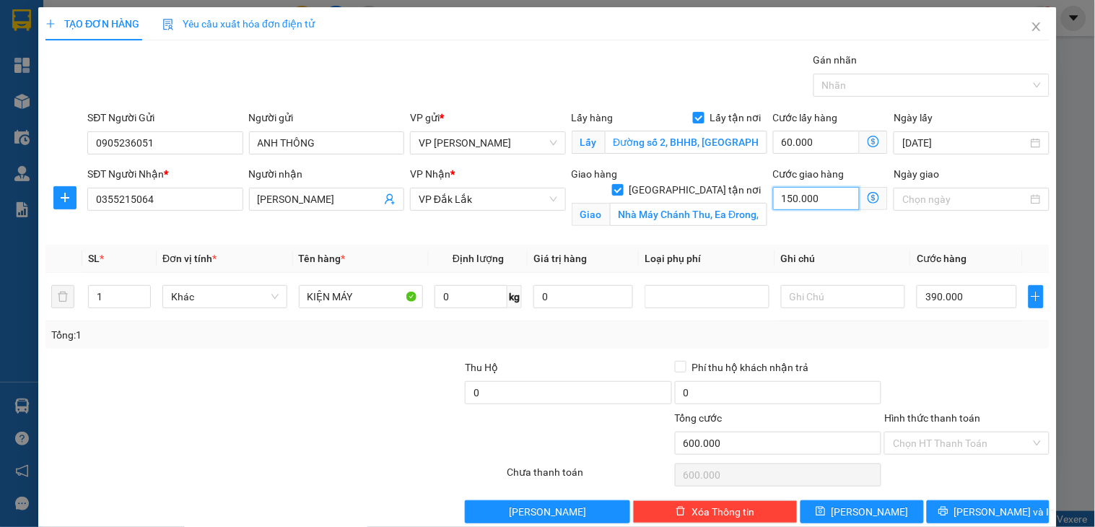
click at [823, 195] on input "150.000" at bounding box center [816, 198] width 87 height 23
type input "1"
type input "450.001"
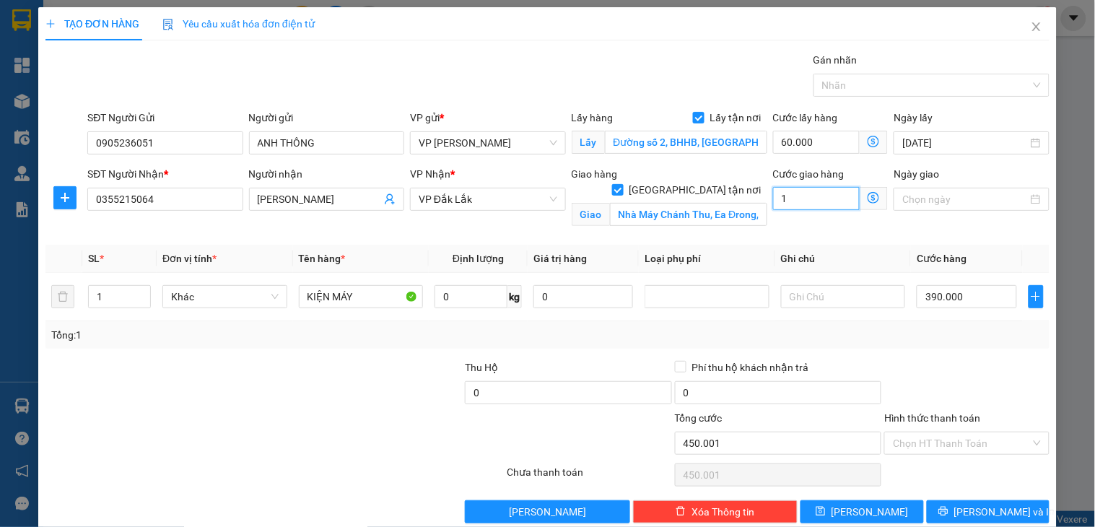
type input "12"
type input "450.012"
type input "120"
type input "450.120"
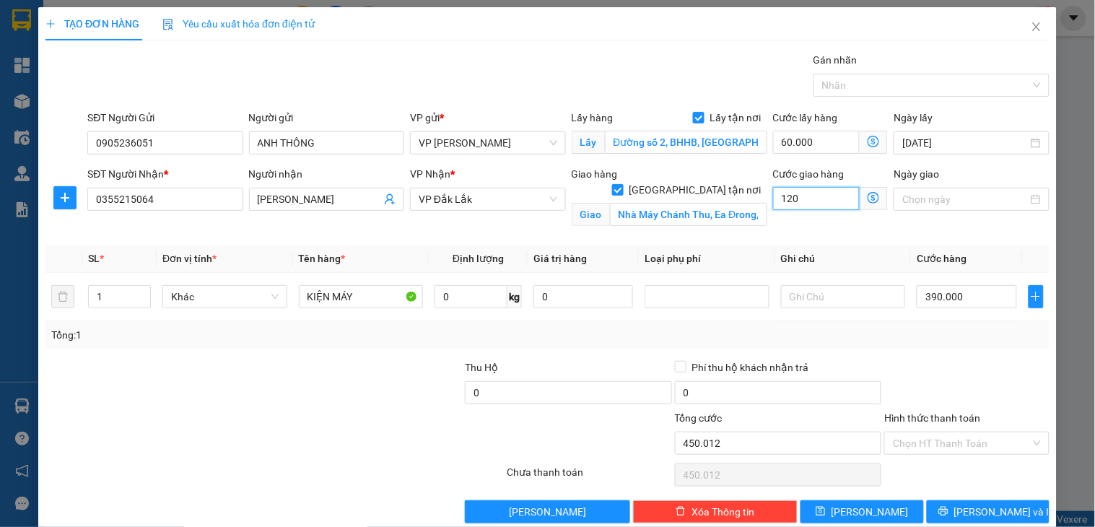
type input "450.120"
type input "1.200"
type input "451.200"
type input "120.000"
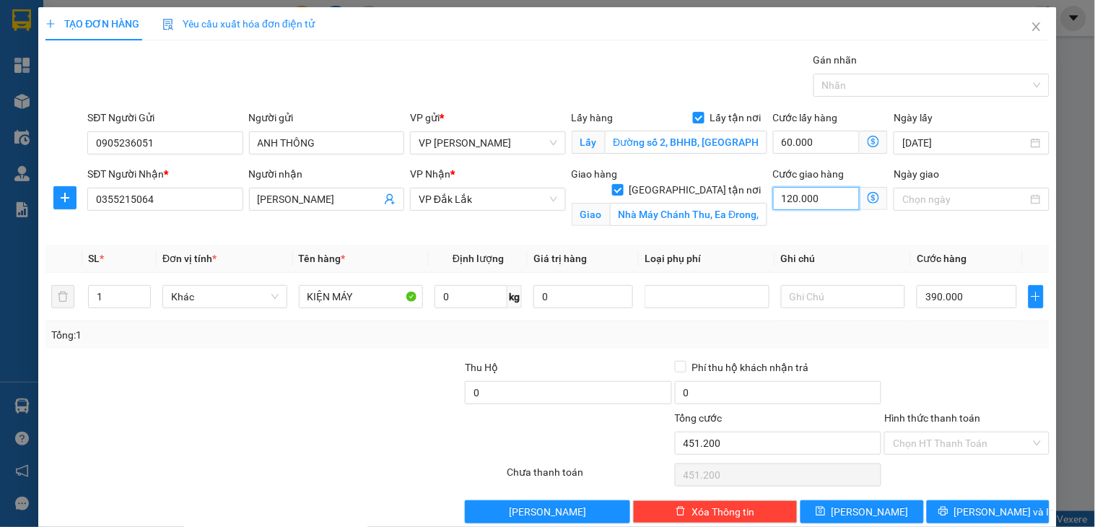
type input "570.000"
type input "120.000"
click at [960, 293] on input "390.000" at bounding box center [966, 296] width 100 height 23
type input "3"
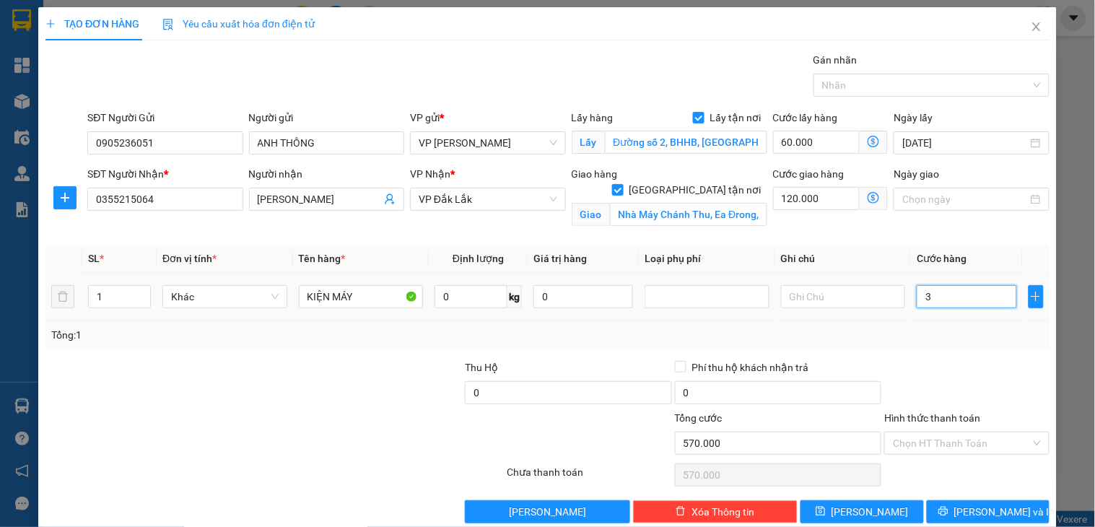
type input "180.003"
type input "39"
type input "180.039"
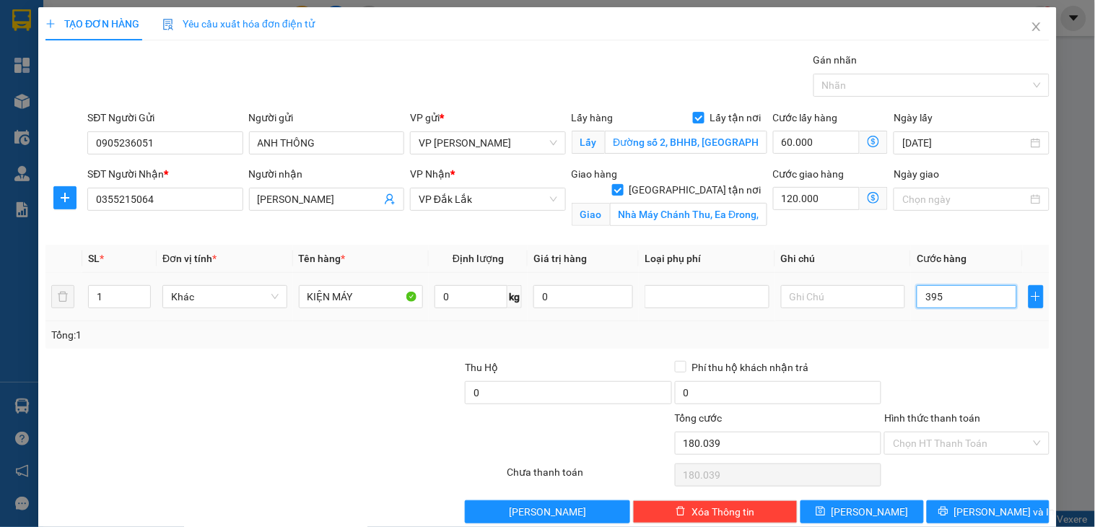
type input "3.950"
type input "183.950"
drag, startPoint x: 960, startPoint y: 292, endPoint x: 912, endPoint y: 297, distance: 47.8
click at [916, 297] on input "395.000" at bounding box center [966, 296] width 100 height 23
drag, startPoint x: 969, startPoint y: 297, endPoint x: 910, endPoint y: 291, distance: 59.5
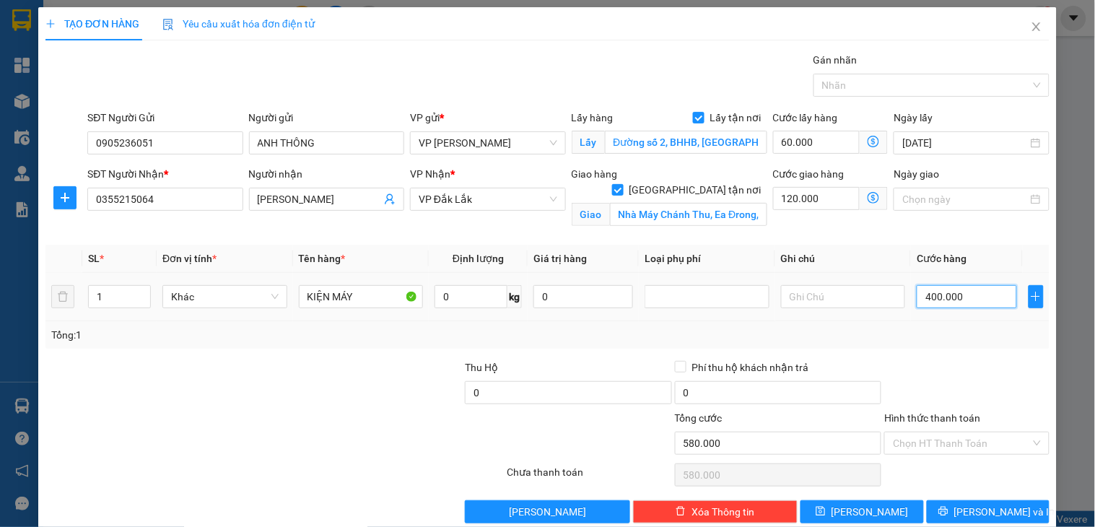
click at [916, 291] on input "400.000" at bounding box center [966, 296] width 100 height 23
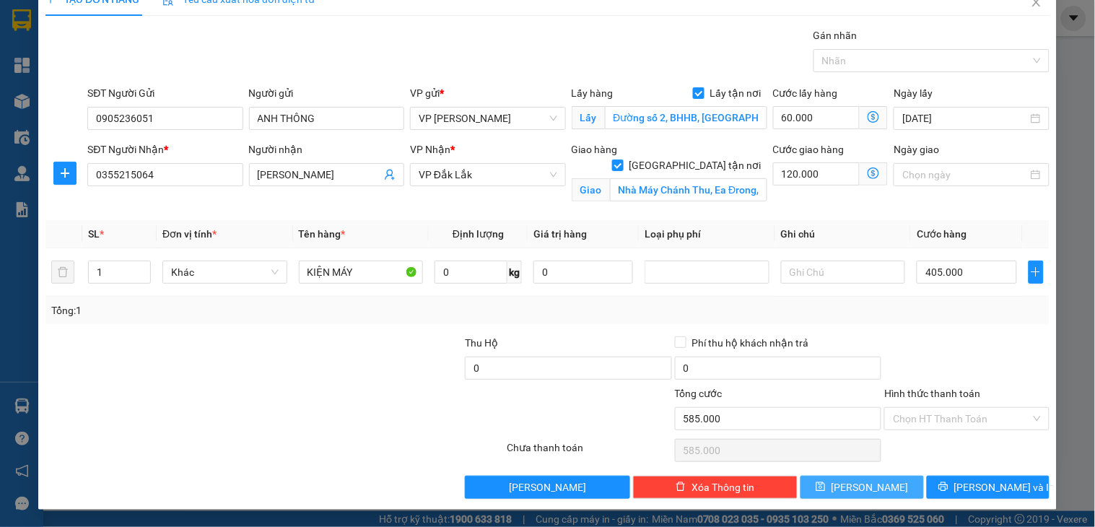
click at [821, 491] on button "[PERSON_NAME]" at bounding box center [861, 487] width 123 height 23
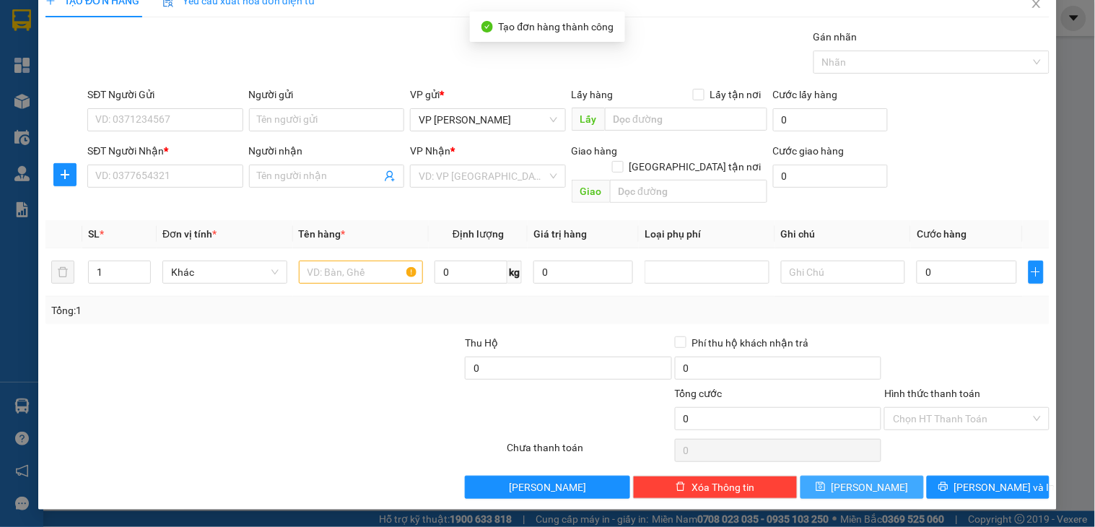
scroll to position [7, 0]
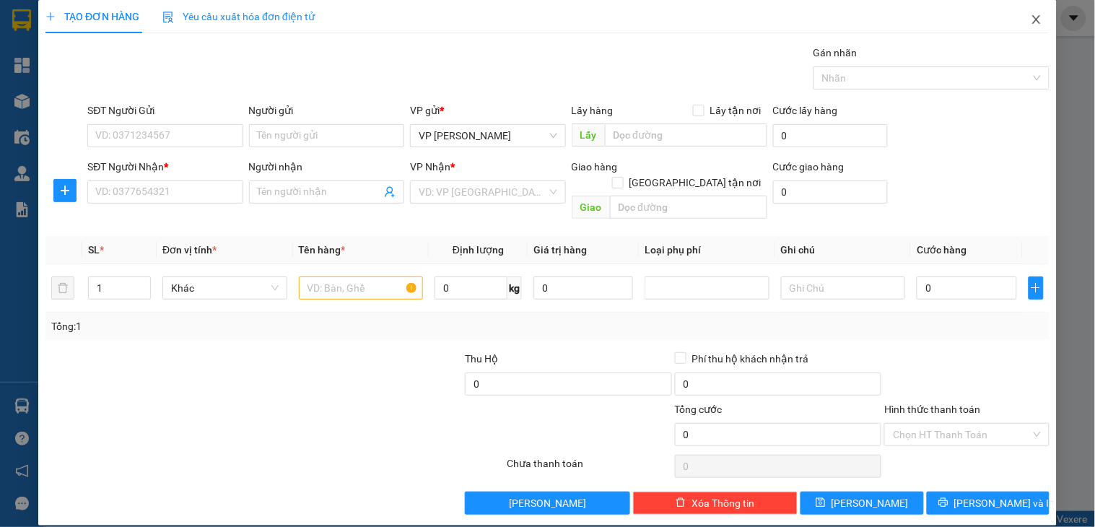
click at [1016, 30] on span "Close" at bounding box center [1036, 20] width 40 height 40
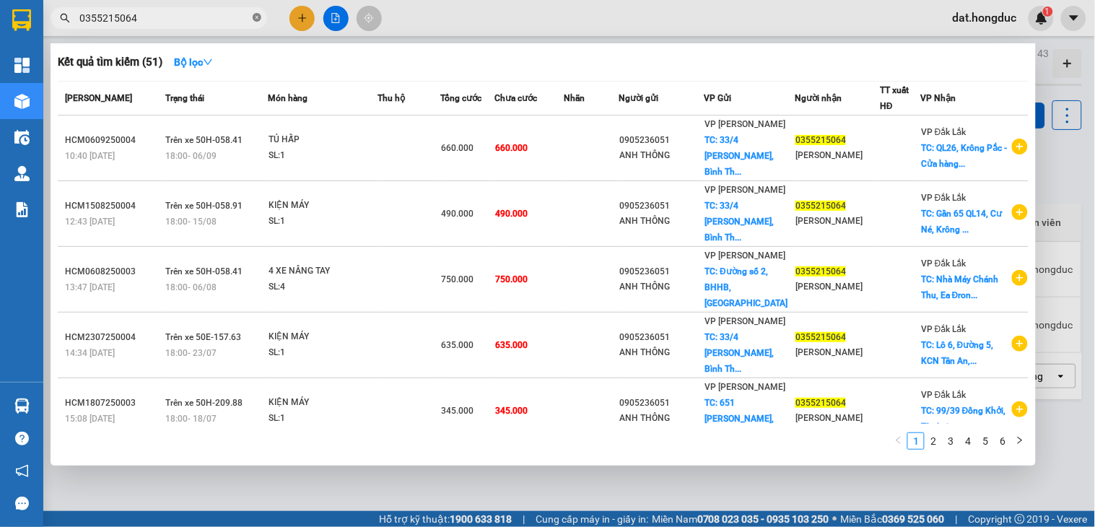
click at [257, 18] on icon "close-circle" at bounding box center [257, 17] width 9 height 9
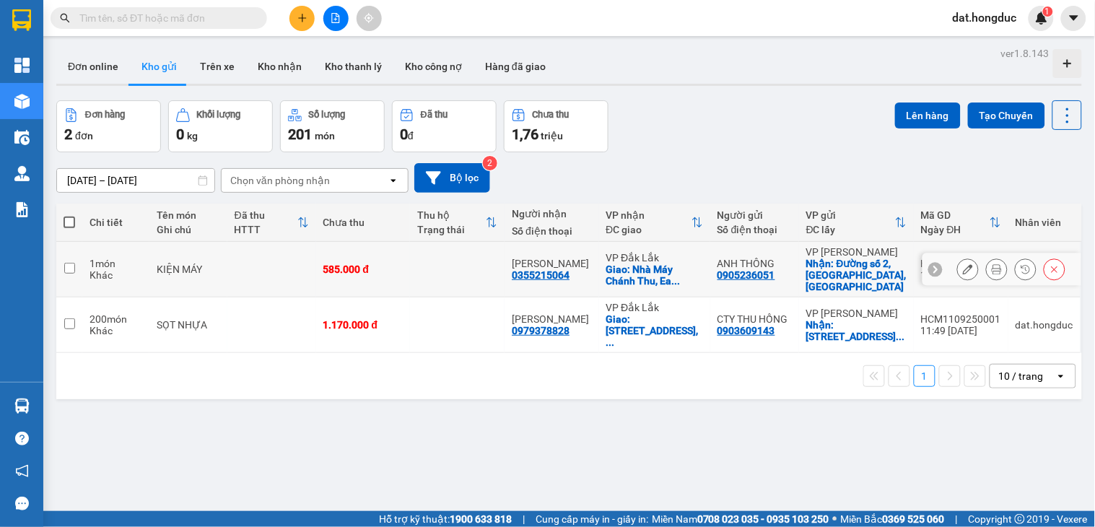
click at [963, 266] on icon at bounding box center [968, 269] width 10 height 10
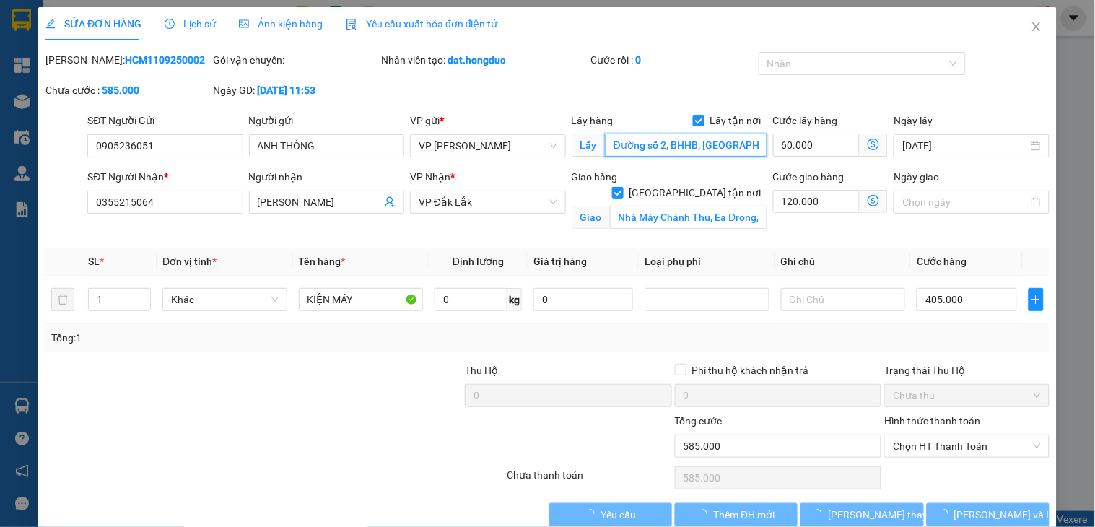
click at [668, 145] on input "Đường số 2, BHHB, [GEOGRAPHIC_DATA]" at bounding box center [686, 144] width 162 height 23
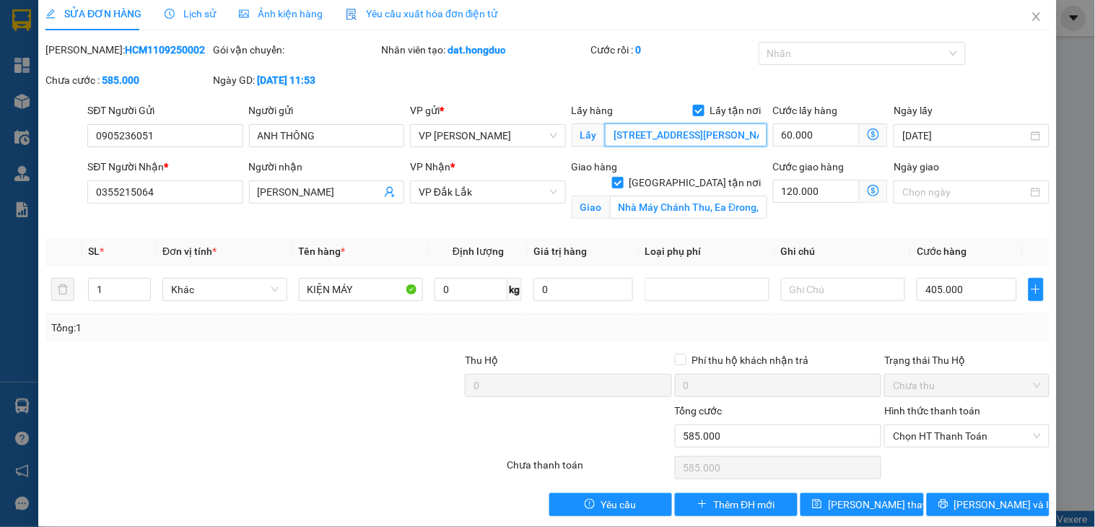
scroll to position [27, 0]
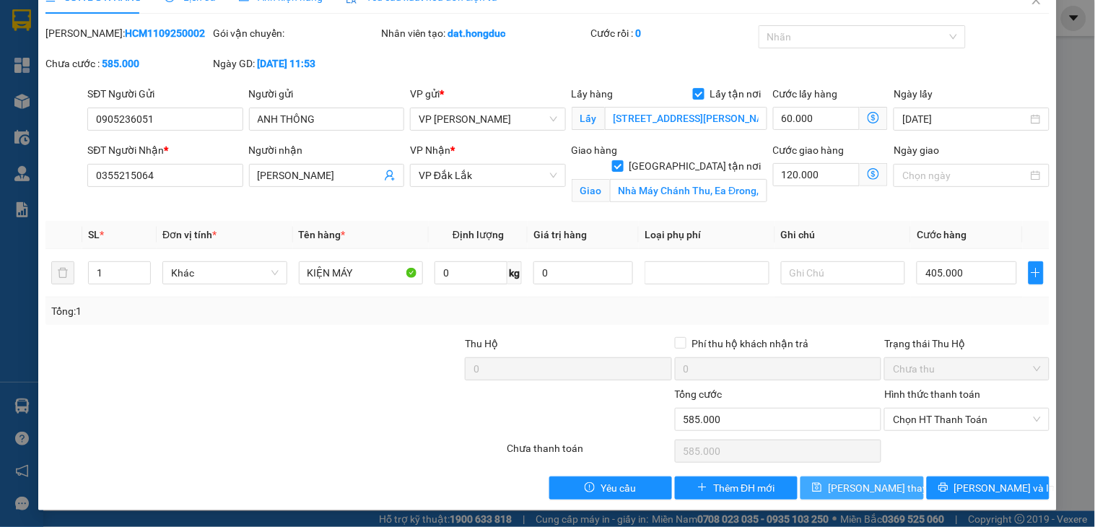
click at [860, 484] on span "[PERSON_NAME] thay đổi" at bounding box center [885, 488] width 115 height 16
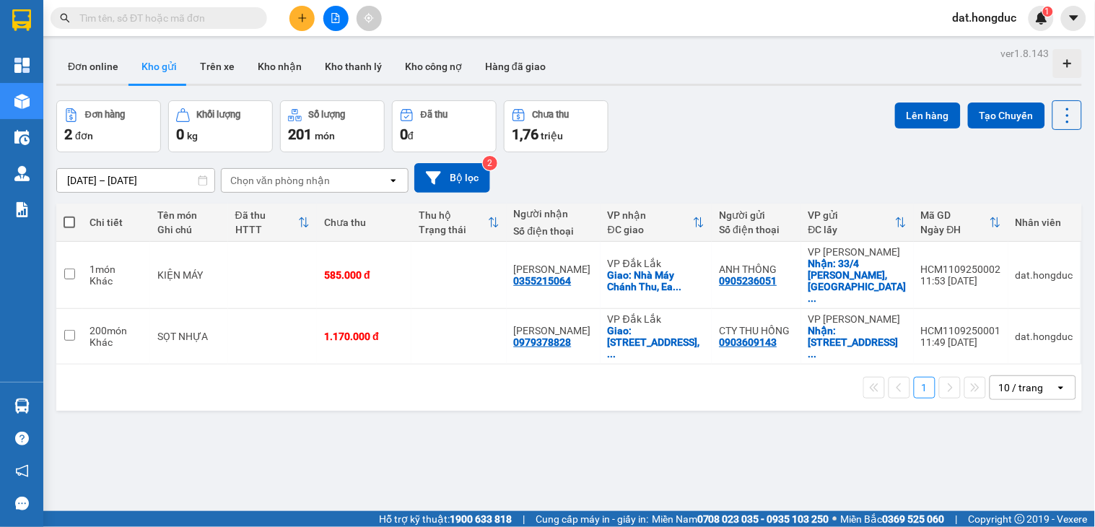
click at [203, 22] on input "text" at bounding box center [164, 18] width 170 height 16
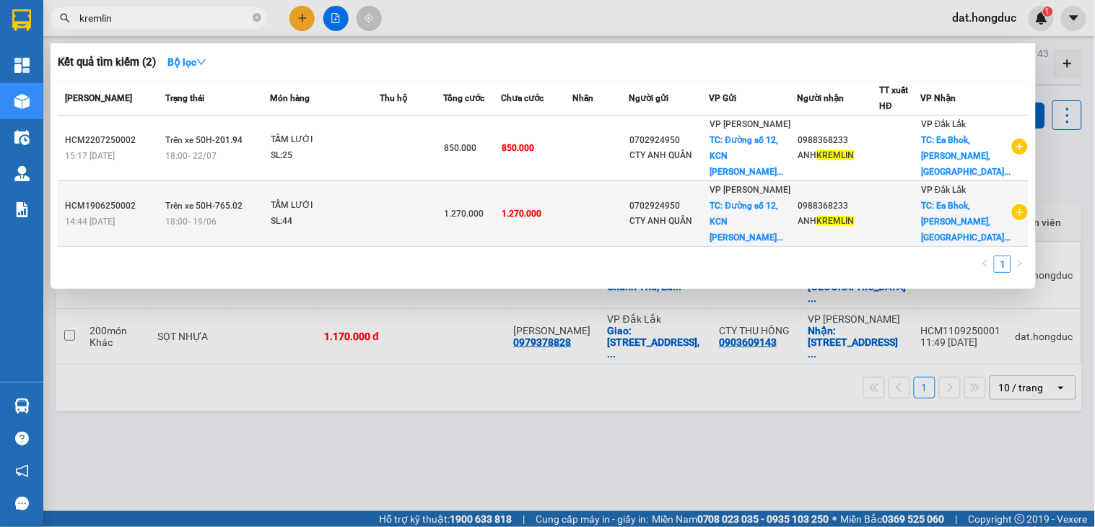
click at [393, 214] on td at bounding box center [412, 214] width 64 height 66
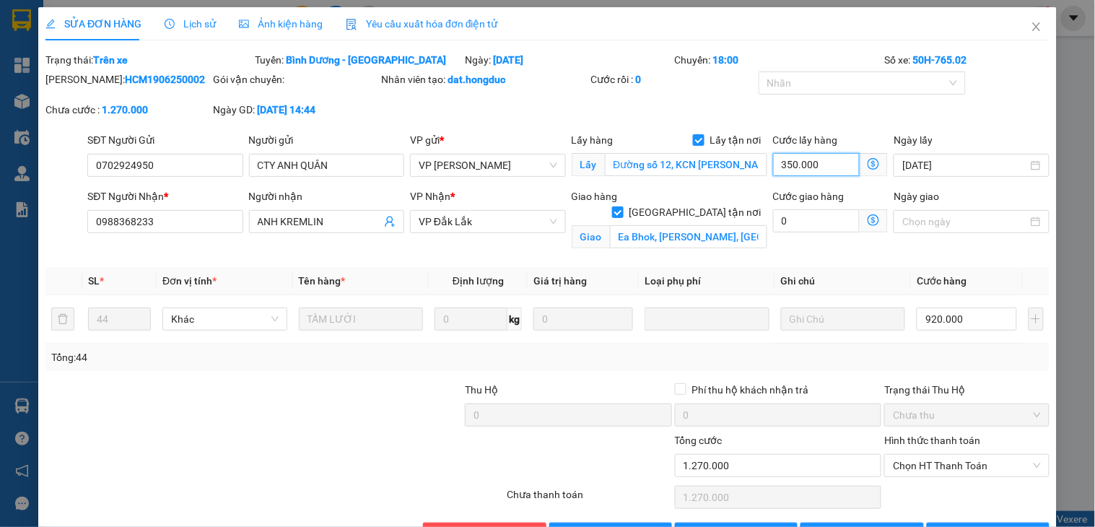
click at [810, 166] on input "350.000" at bounding box center [816, 164] width 87 height 23
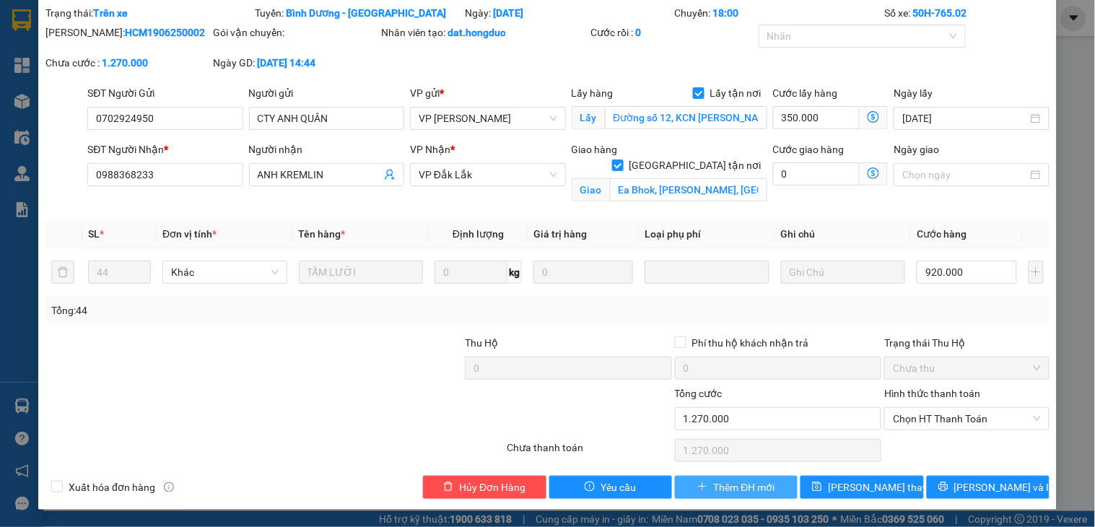
click at [717, 485] on span "Thêm ĐH mới" at bounding box center [743, 487] width 61 height 16
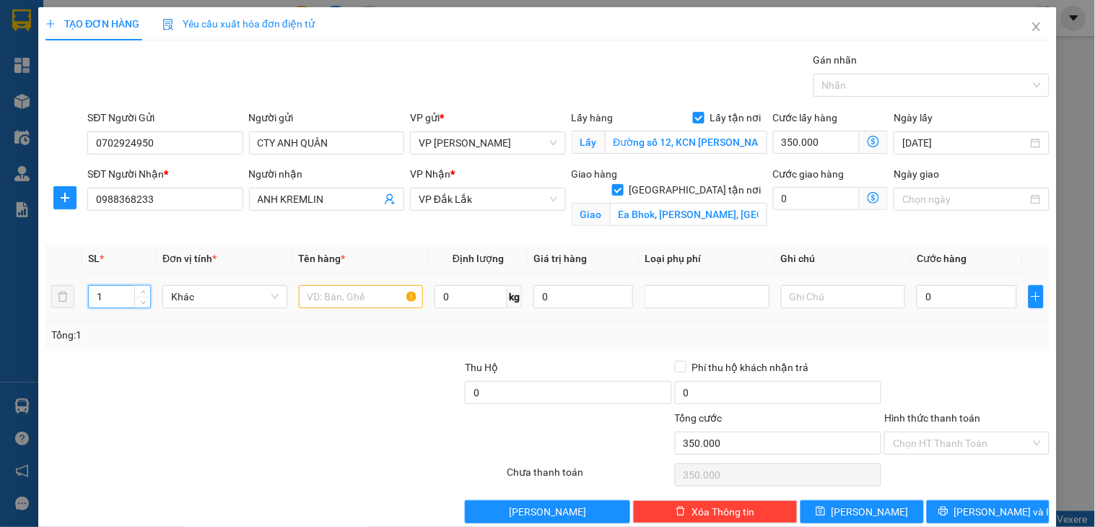
drag, startPoint x: 115, startPoint y: 297, endPoint x: 85, endPoint y: 304, distance: 31.0
click at [85, 304] on td "1" at bounding box center [119, 297] width 74 height 48
click at [333, 293] on input "text" at bounding box center [361, 296] width 125 height 23
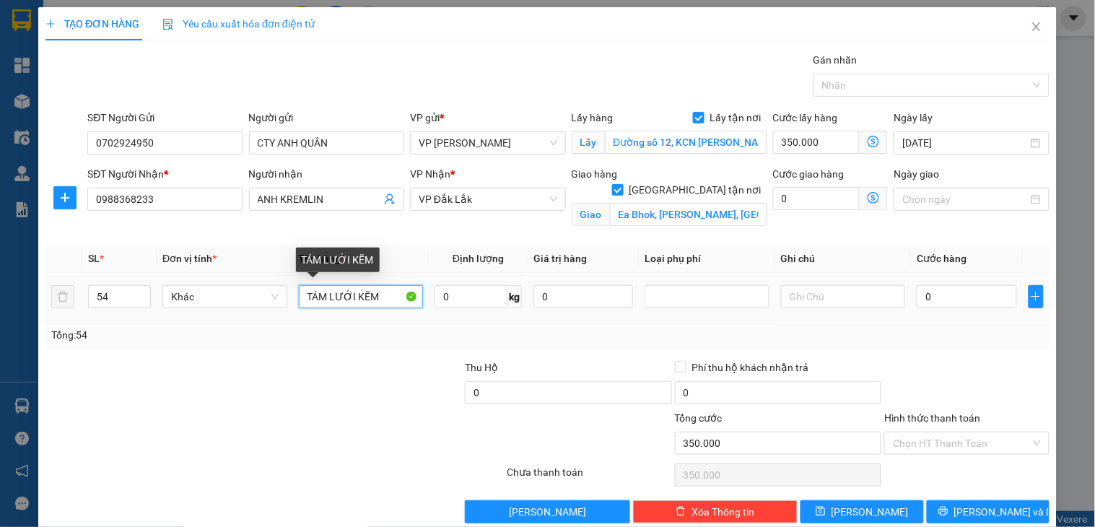
click at [312, 296] on input "TÁM LƯỚI KẼM" at bounding box center [361, 296] width 125 height 23
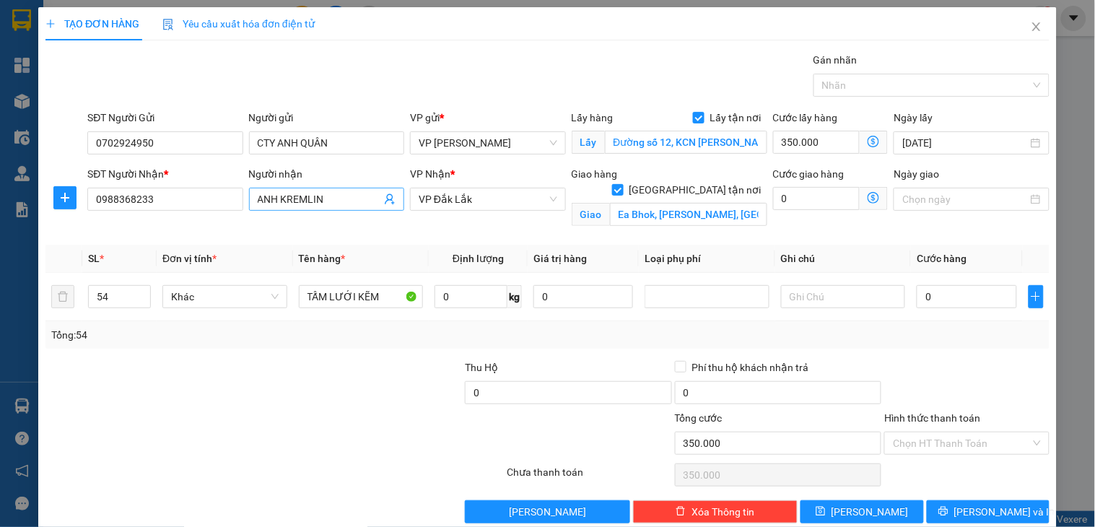
click at [329, 198] on input "ANH KREMLIN" at bounding box center [319, 199] width 123 height 16
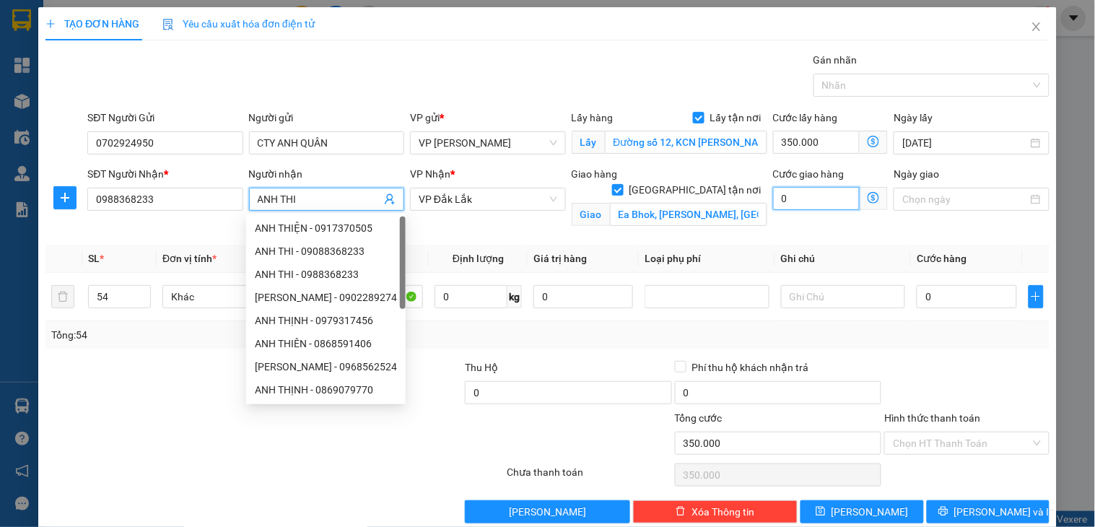
click at [784, 196] on input "0" at bounding box center [816, 198] width 87 height 23
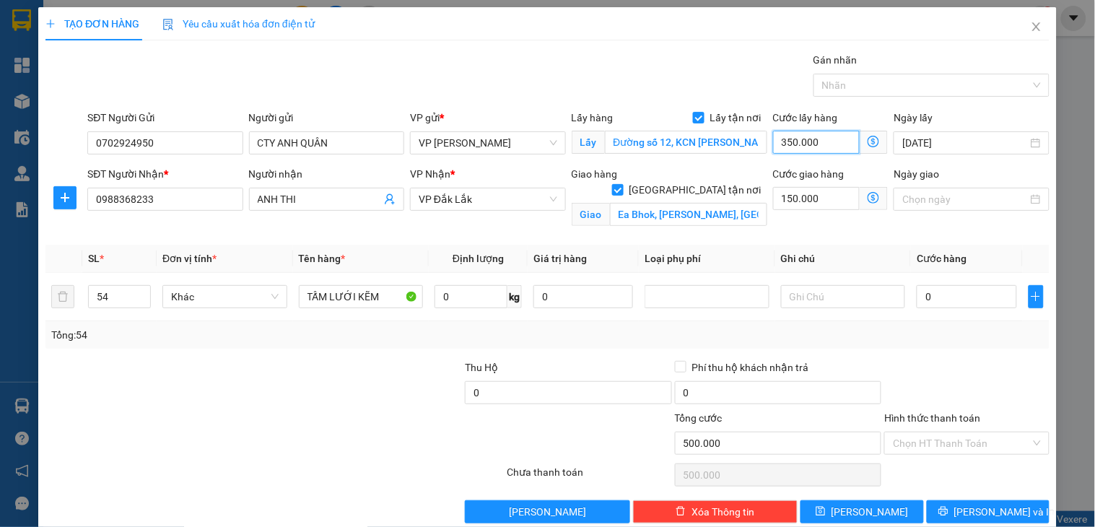
click at [803, 146] on input "350.000" at bounding box center [816, 142] width 87 height 23
click at [934, 294] on input "0" at bounding box center [966, 296] width 100 height 23
click at [808, 139] on input "250.000" at bounding box center [816, 142] width 87 height 23
click at [819, 193] on input "150.000" at bounding box center [816, 198] width 87 height 23
click at [872, 517] on button "[PERSON_NAME]" at bounding box center [861, 511] width 123 height 23
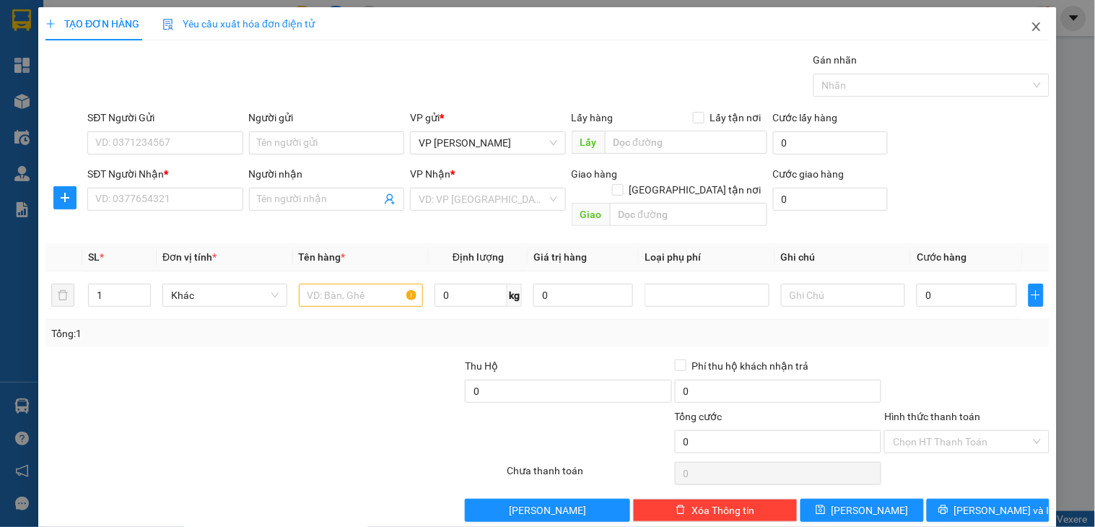
click at [1030, 27] on icon "close" at bounding box center [1036, 27] width 12 height 12
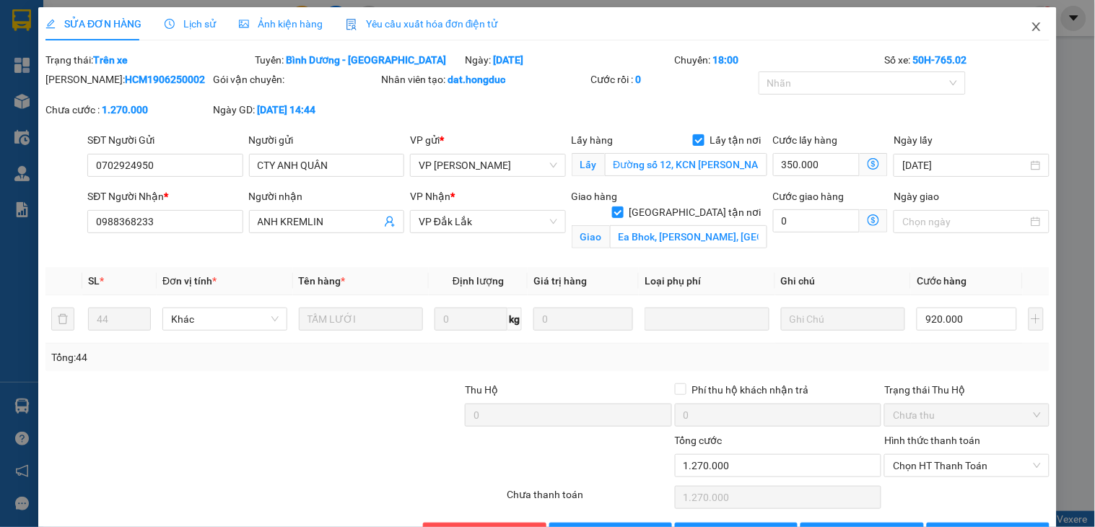
click at [1030, 27] on icon "close" at bounding box center [1036, 27] width 12 height 12
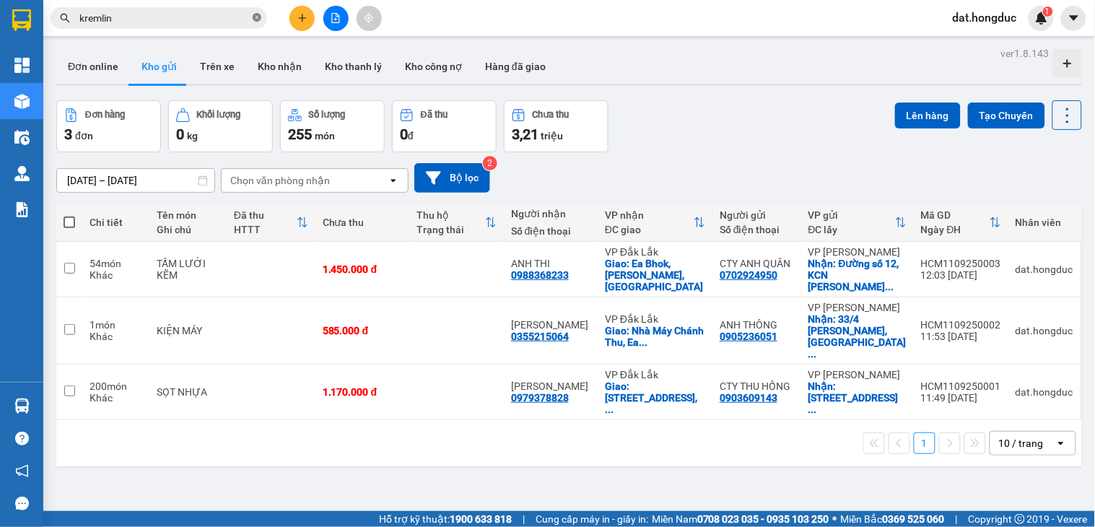
click at [257, 19] on icon "close-circle" at bounding box center [257, 17] width 9 height 9
click at [963, 264] on icon at bounding box center [968, 269] width 10 height 10
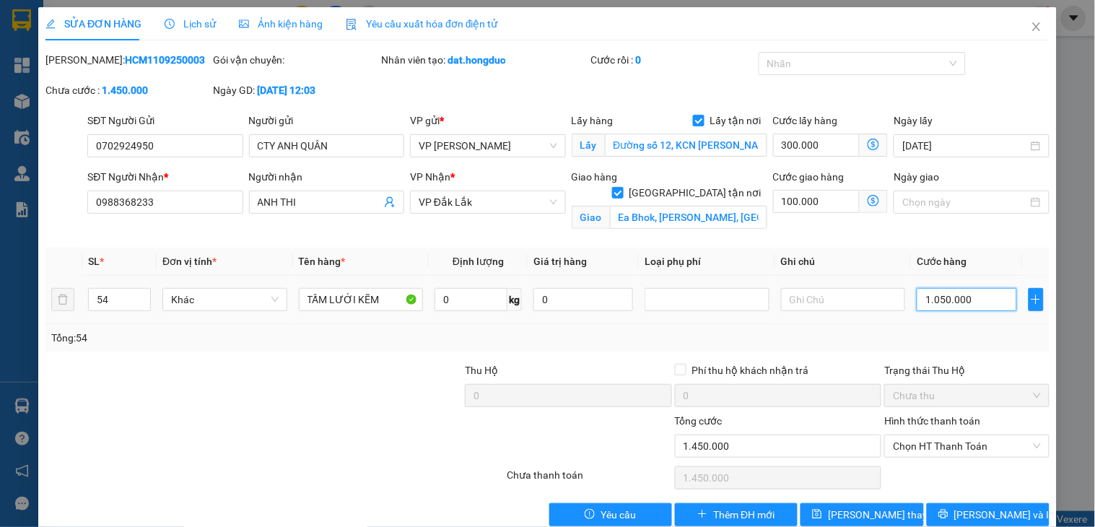
click at [948, 300] on input "1.050.000" at bounding box center [966, 299] width 100 height 23
click at [830, 514] on button "[PERSON_NAME] thay đổi" at bounding box center [861, 514] width 123 height 23
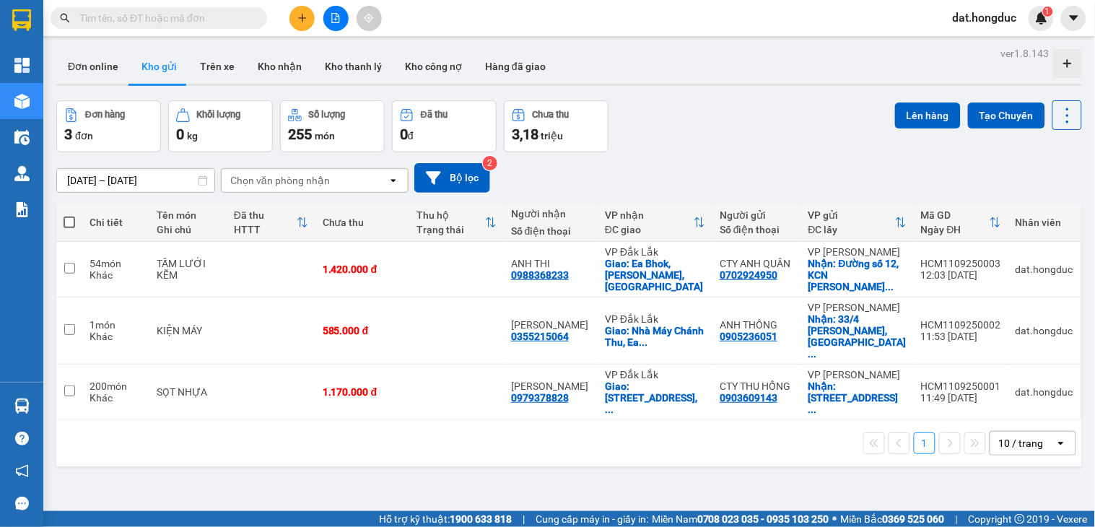
click at [227, 15] on input "text" at bounding box center [164, 18] width 170 height 16
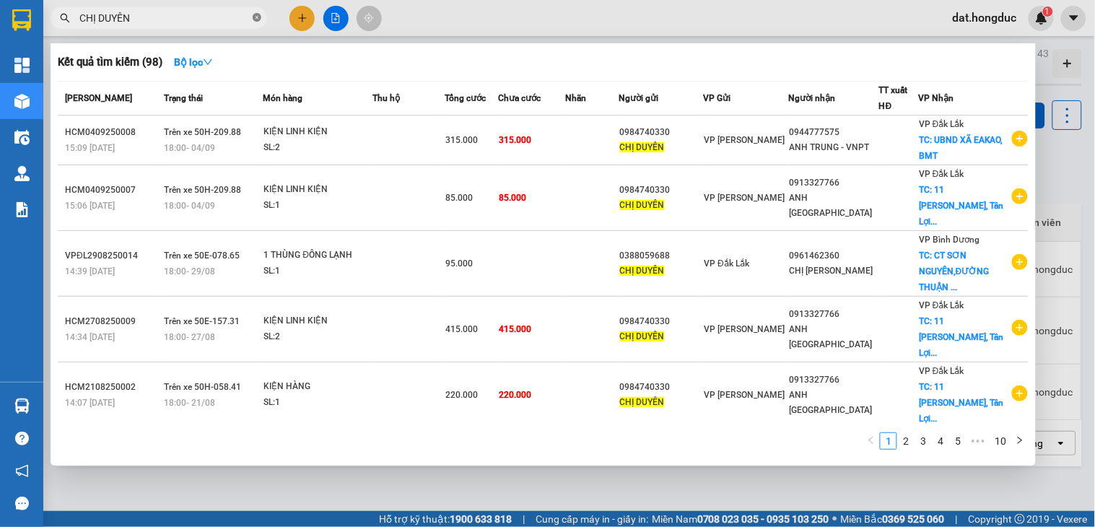
click at [254, 19] on icon "close-circle" at bounding box center [257, 17] width 9 height 9
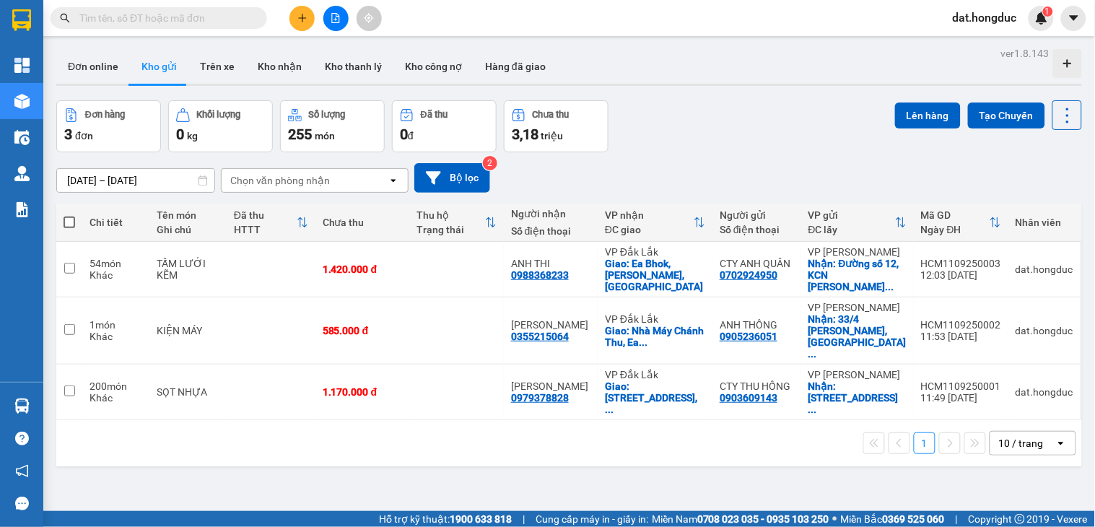
click at [222, 22] on input "text" at bounding box center [164, 18] width 170 height 16
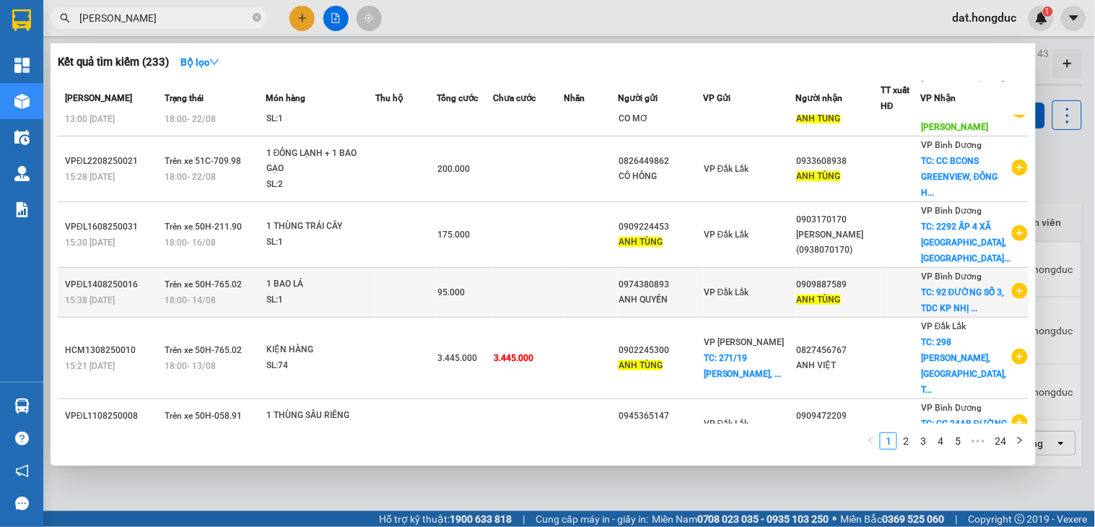
scroll to position [192, 0]
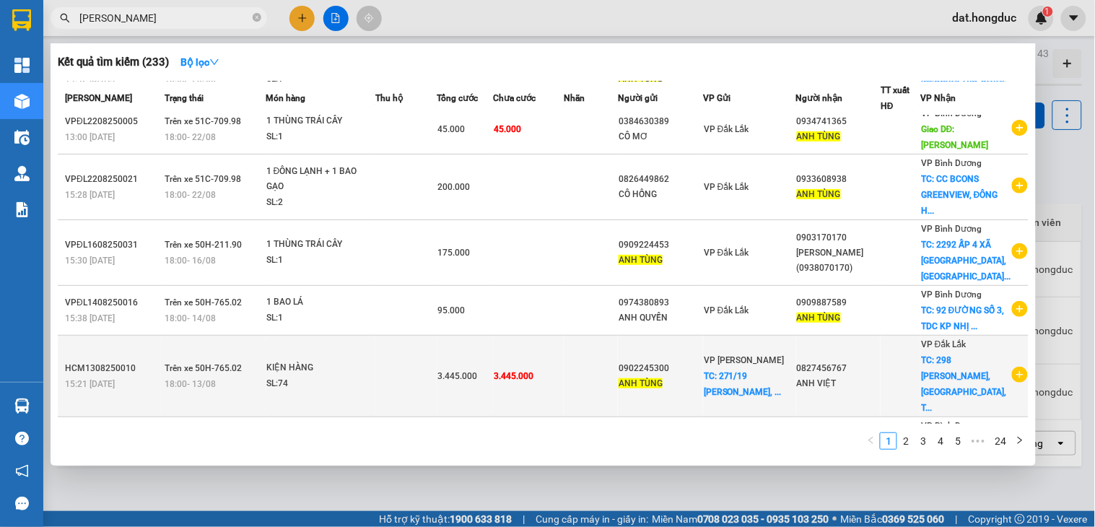
click at [877, 376] on div "ANH VIỆT" at bounding box center [839, 383] width 84 height 15
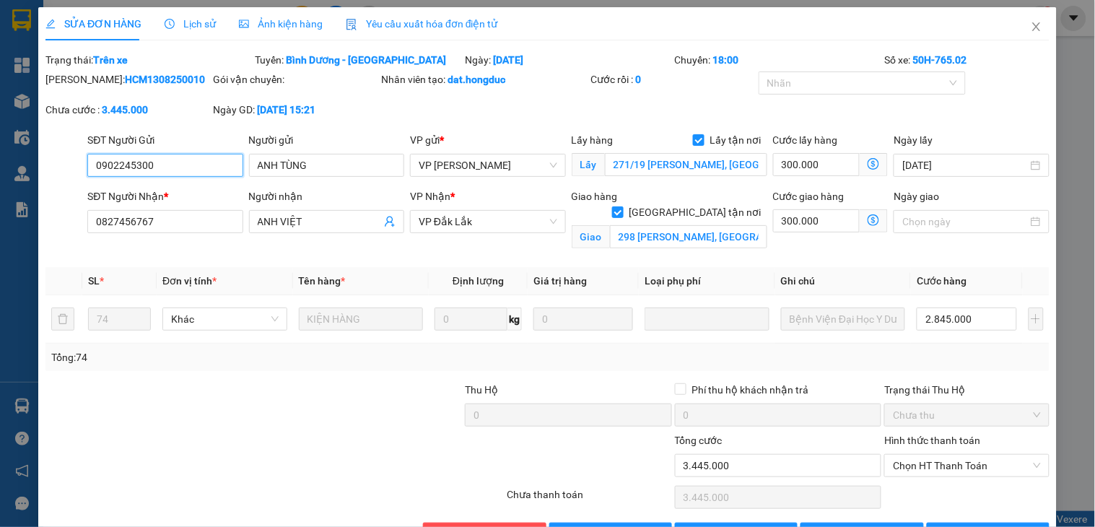
scroll to position [47, 0]
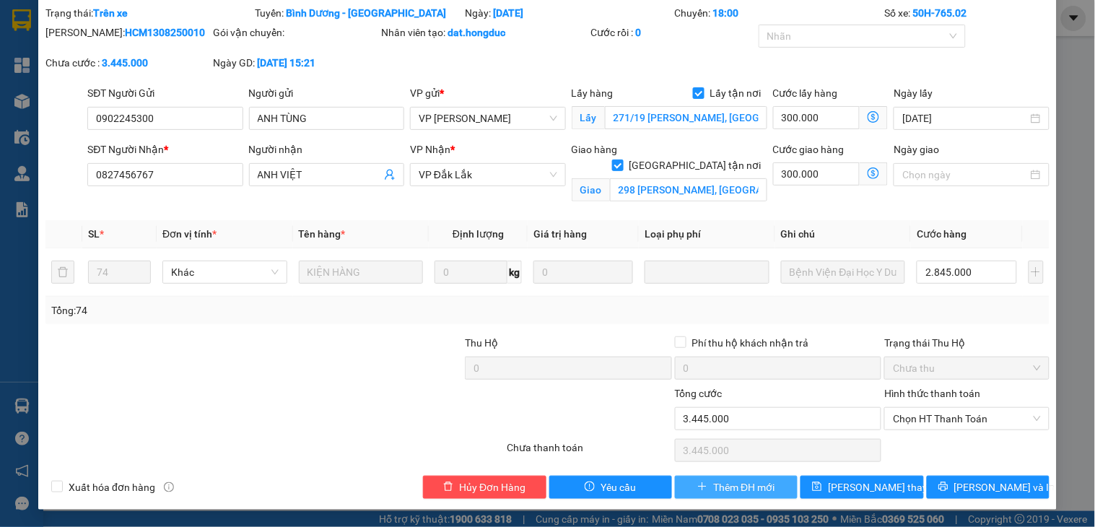
click at [713, 482] on span "Thêm ĐH mới" at bounding box center [743, 487] width 61 height 16
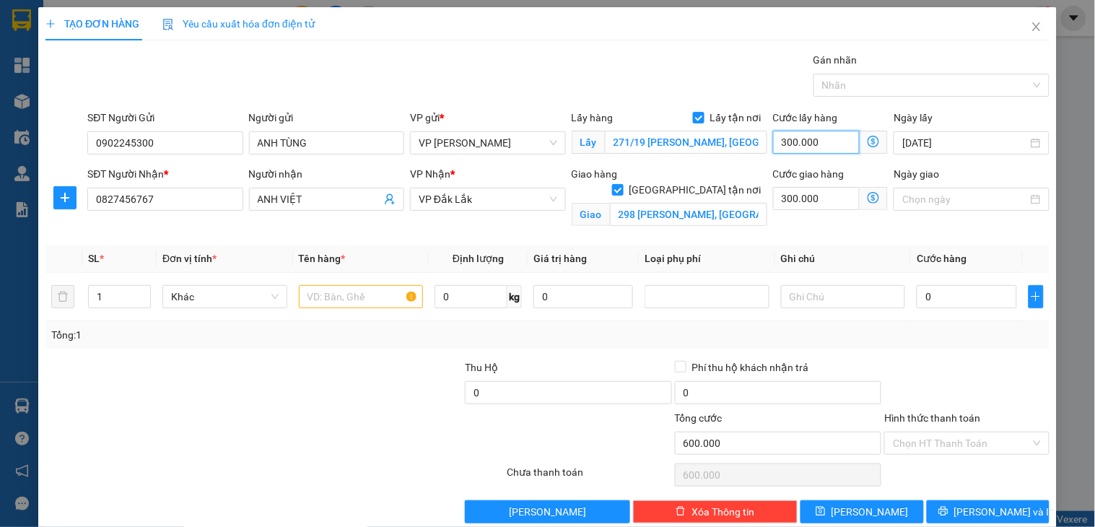
click at [816, 140] on input "300.000" at bounding box center [816, 142] width 87 height 23
click at [810, 200] on input "300.000" at bounding box center [816, 198] width 87 height 23
click at [942, 301] on input "0" at bounding box center [966, 296] width 100 height 23
click at [95, 297] on input "1" at bounding box center [119, 297] width 61 height 22
click at [344, 298] on input "text" at bounding box center [361, 296] width 125 height 23
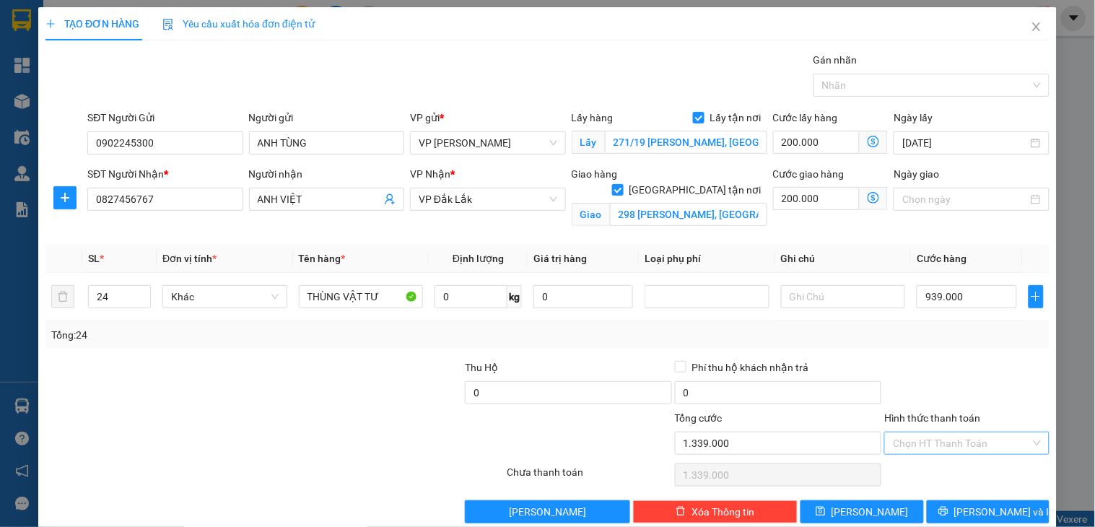
click at [945, 439] on input "Hình thức thanh toán" at bounding box center [961, 443] width 137 height 22
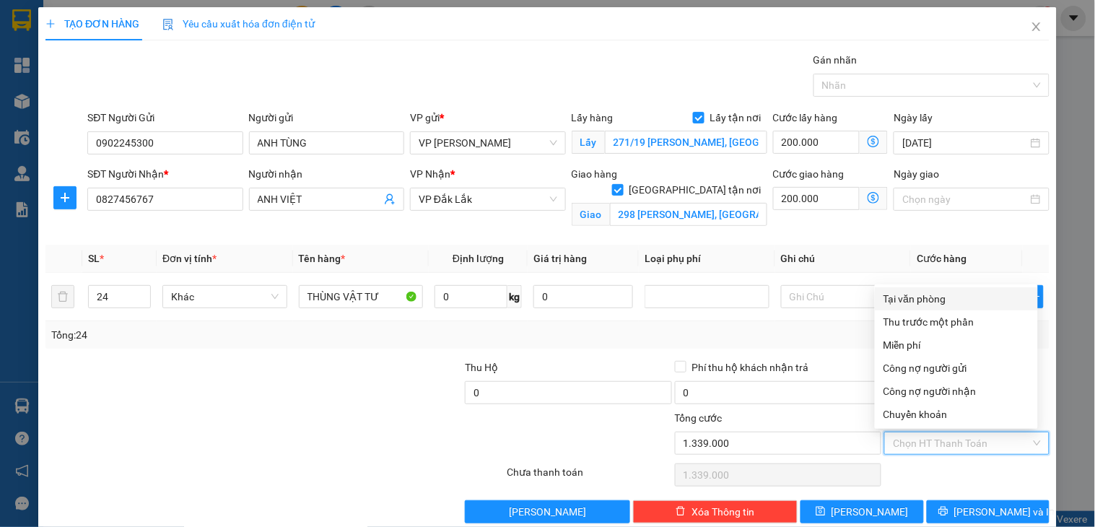
click at [934, 300] on div "Tại văn phòng" at bounding box center [956, 299] width 146 height 16
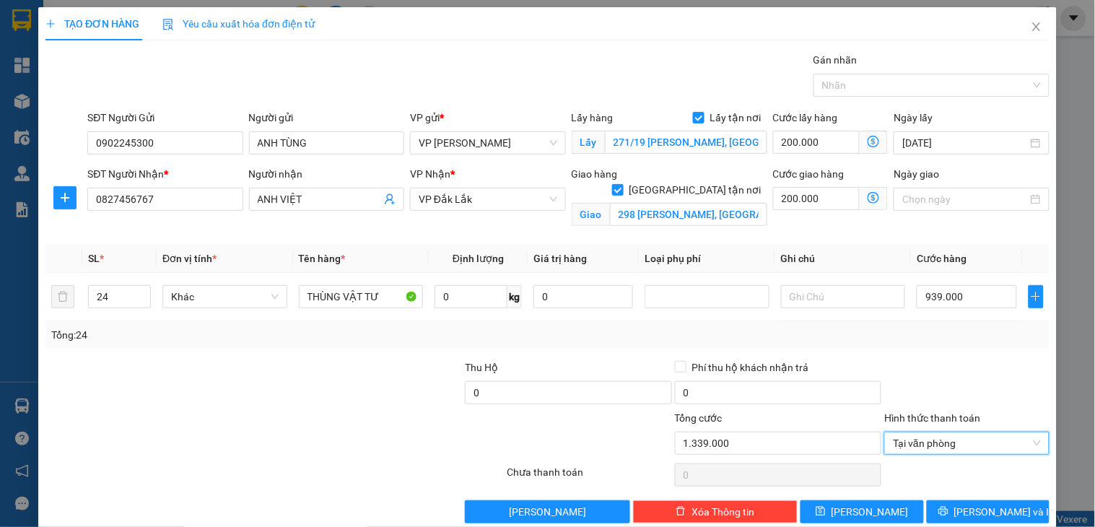
scroll to position [25, 0]
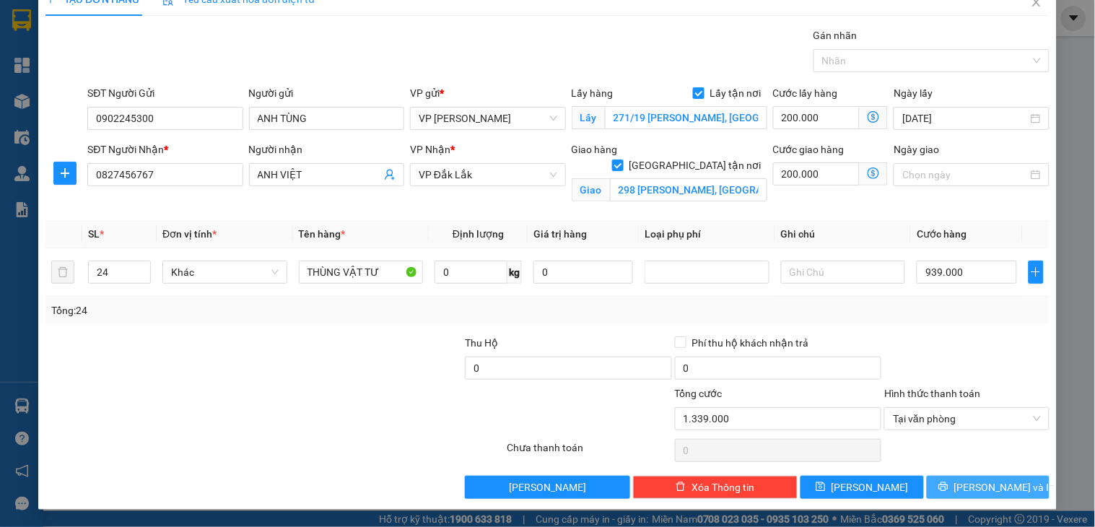
click at [994, 491] on span "[PERSON_NAME] và In" at bounding box center [1004, 487] width 101 height 16
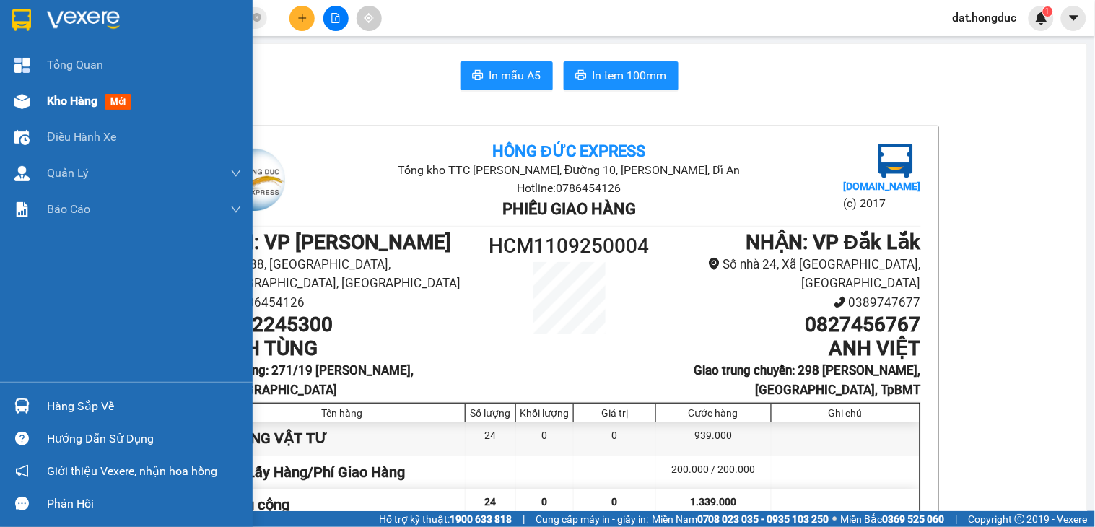
click at [70, 97] on span "Kho hàng" at bounding box center [72, 101] width 51 height 14
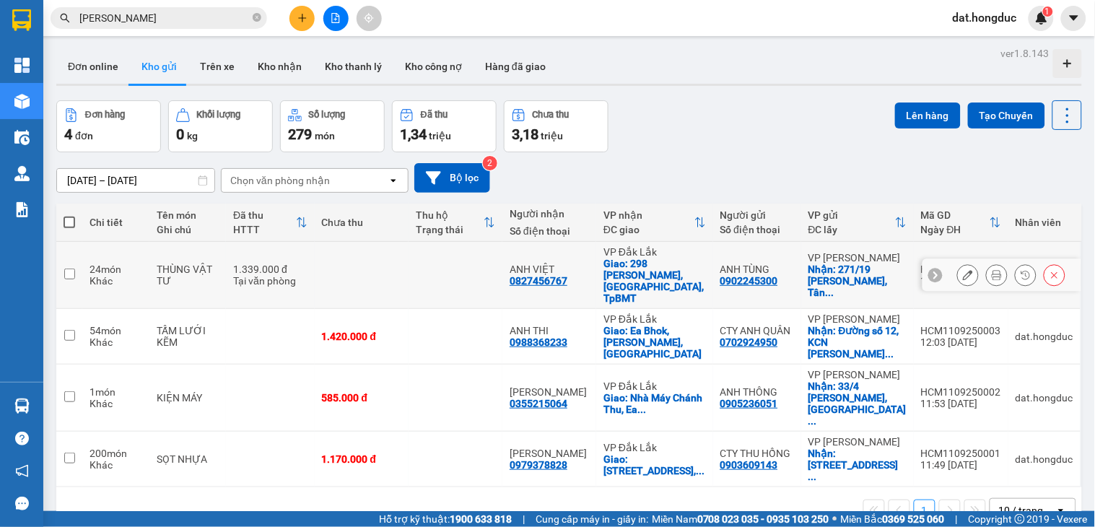
click at [963, 270] on icon at bounding box center [968, 275] width 10 height 10
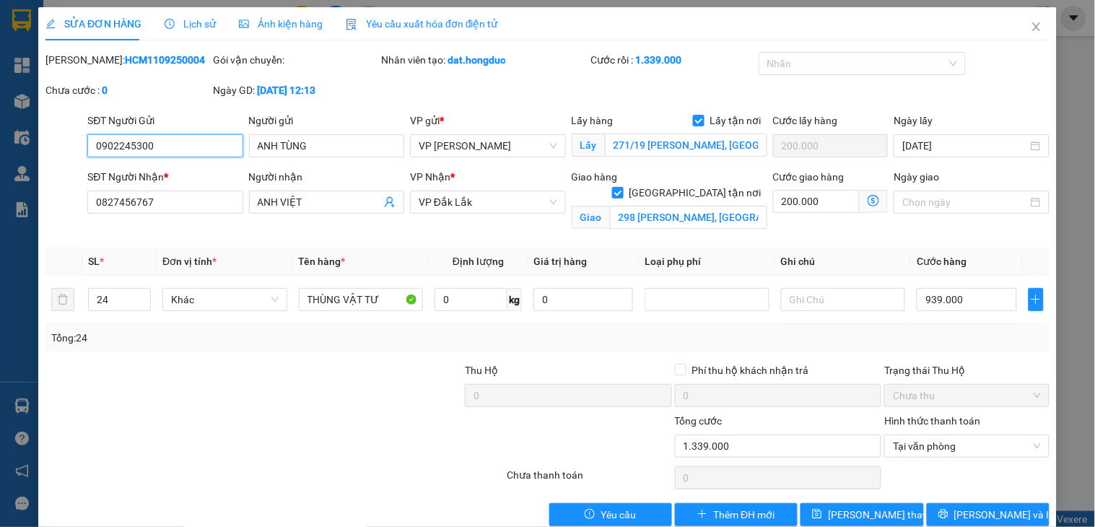
scroll to position [27, 0]
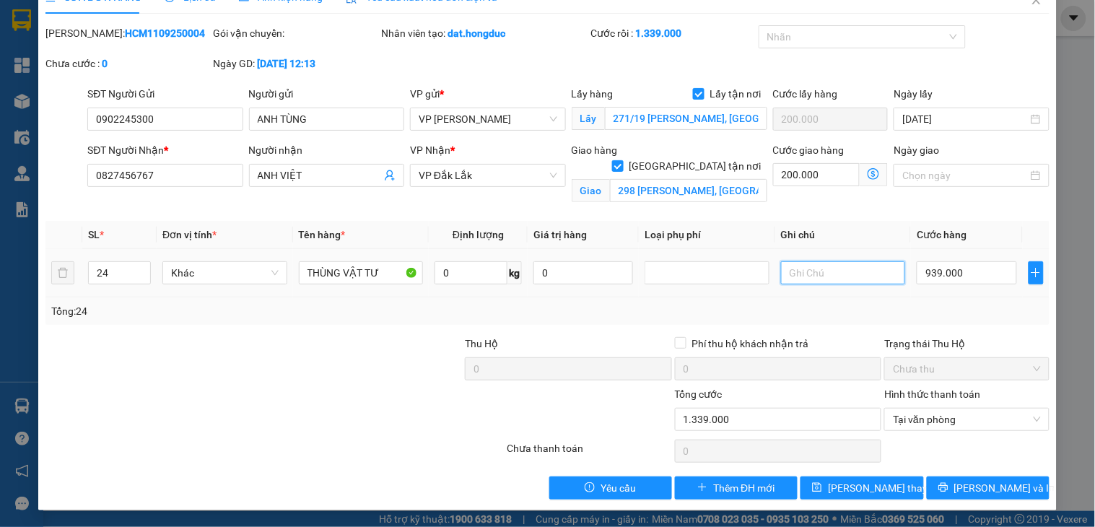
click at [844, 266] on input "text" at bounding box center [843, 272] width 125 height 23
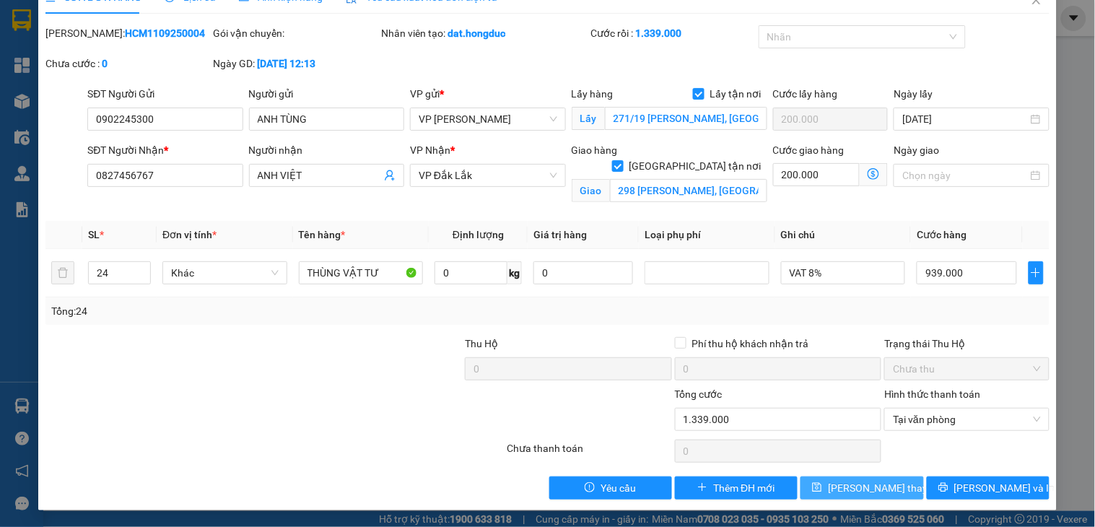
click at [838, 494] on span "[PERSON_NAME] thay đổi" at bounding box center [885, 488] width 115 height 16
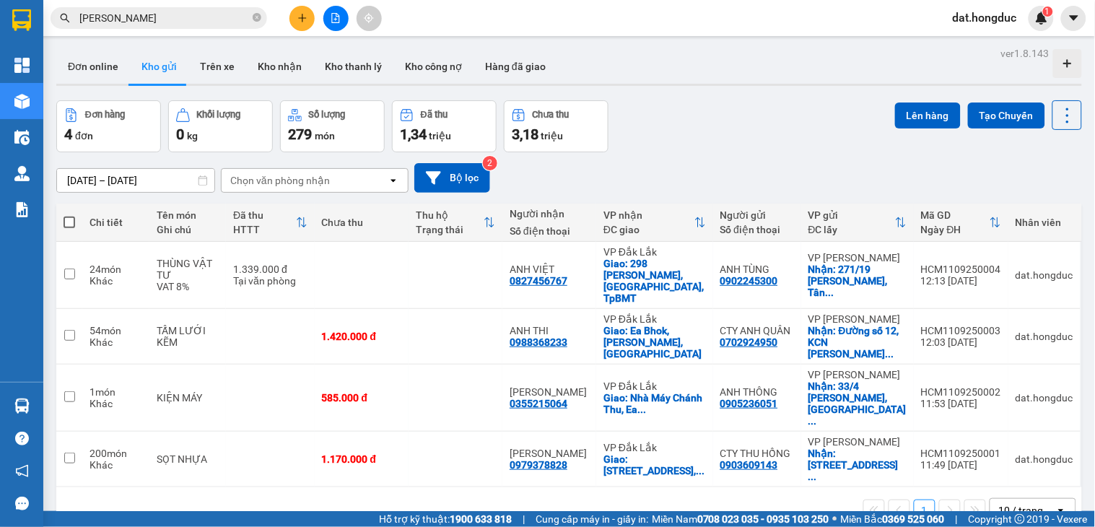
click at [186, 18] on input "[PERSON_NAME]" at bounding box center [164, 18] width 170 height 16
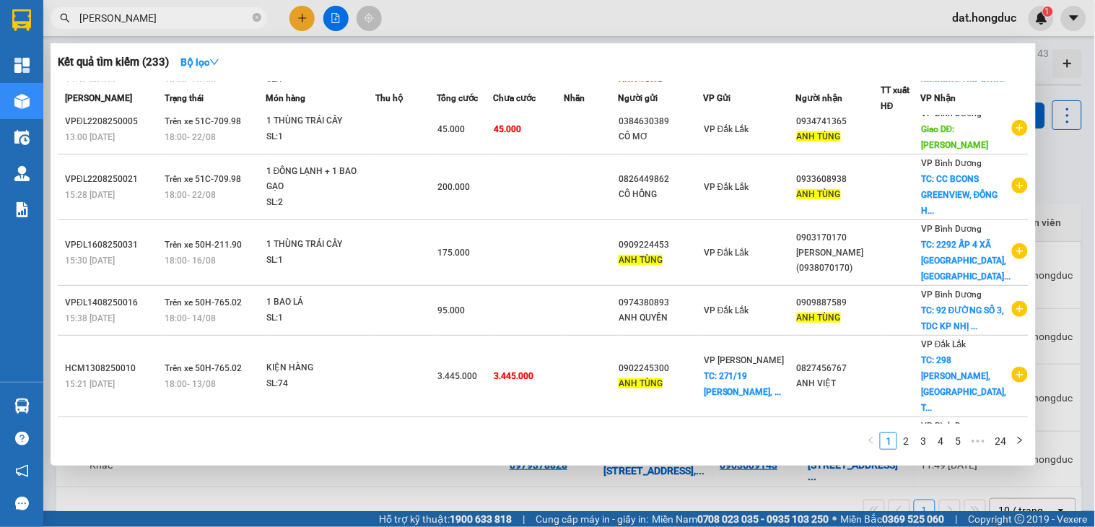
click at [186, 18] on input "[PERSON_NAME]" at bounding box center [164, 18] width 170 height 16
click at [186, 18] on input "Chị duy" at bounding box center [164, 18] width 170 height 16
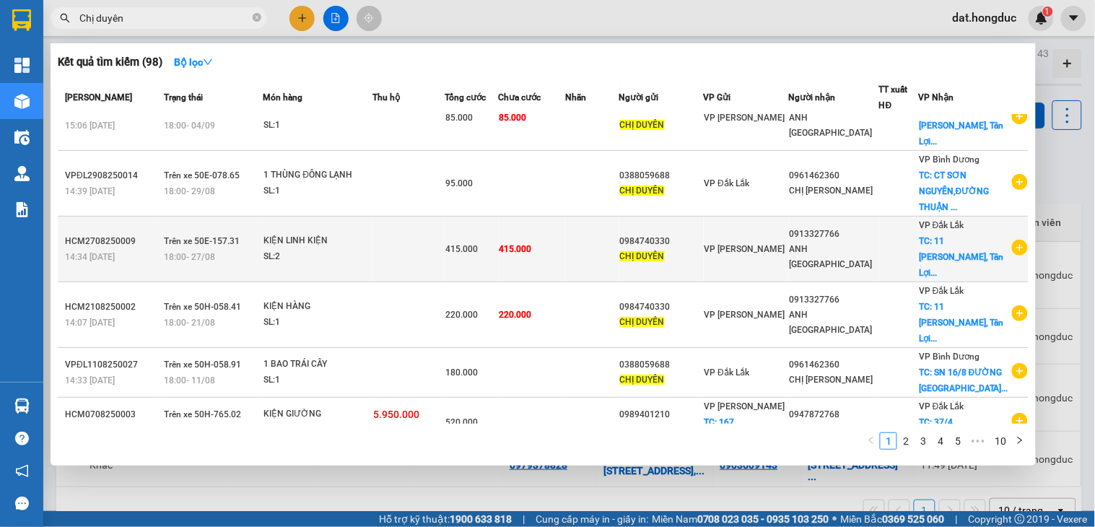
scroll to position [160, 0]
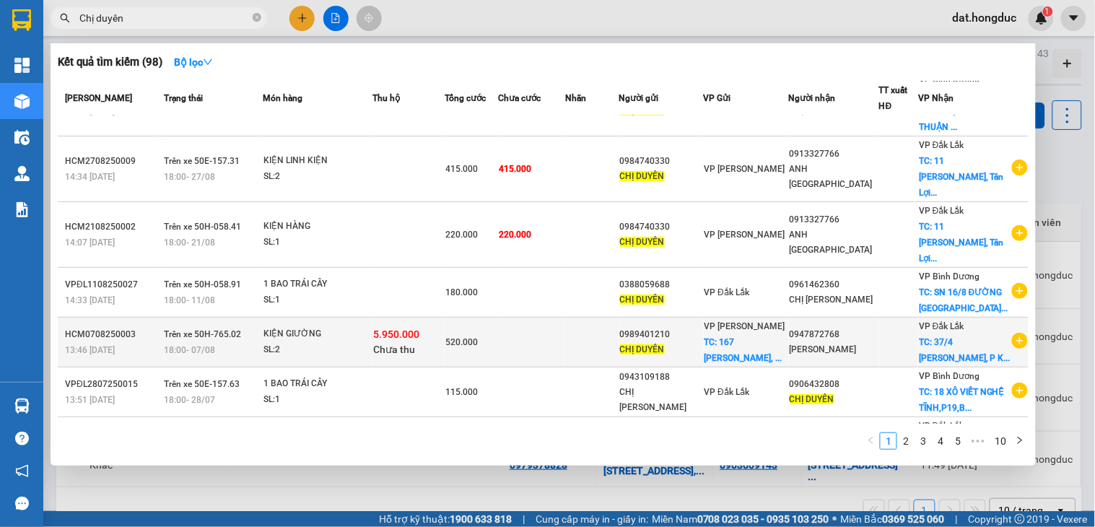
click at [1014, 333] on icon "plus-circle" at bounding box center [1020, 341] width 16 height 16
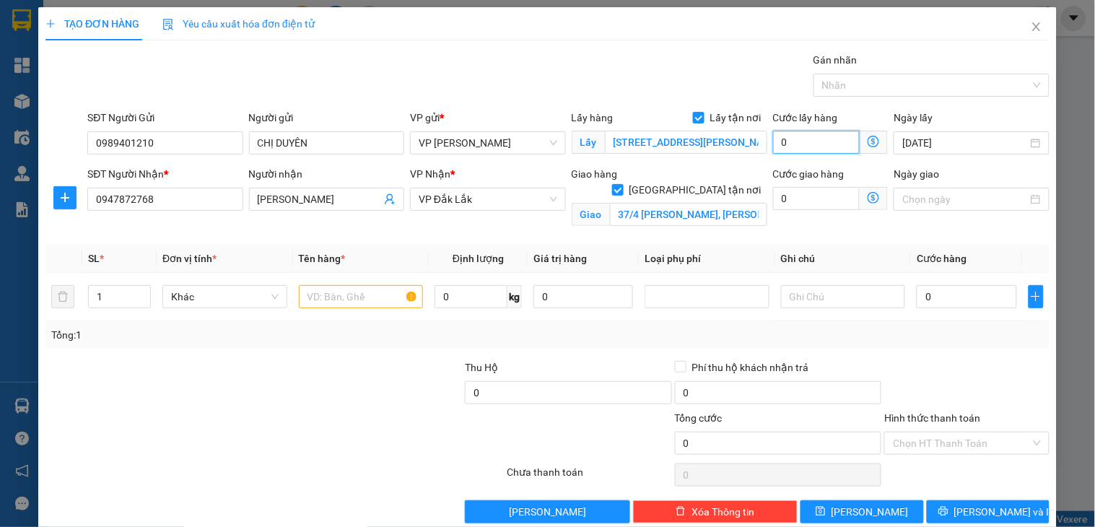
click at [789, 141] on input "0" at bounding box center [816, 142] width 87 height 23
click at [719, 203] on input "37/4 [PERSON_NAME], [PERSON_NAME], TpBMT" at bounding box center [688, 214] width 157 height 23
click at [798, 198] on input "0" at bounding box center [816, 198] width 87 height 23
click at [141, 291] on icon "up" at bounding box center [143, 293] width 5 height 5
click at [379, 299] on input "text" at bounding box center [361, 296] width 125 height 23
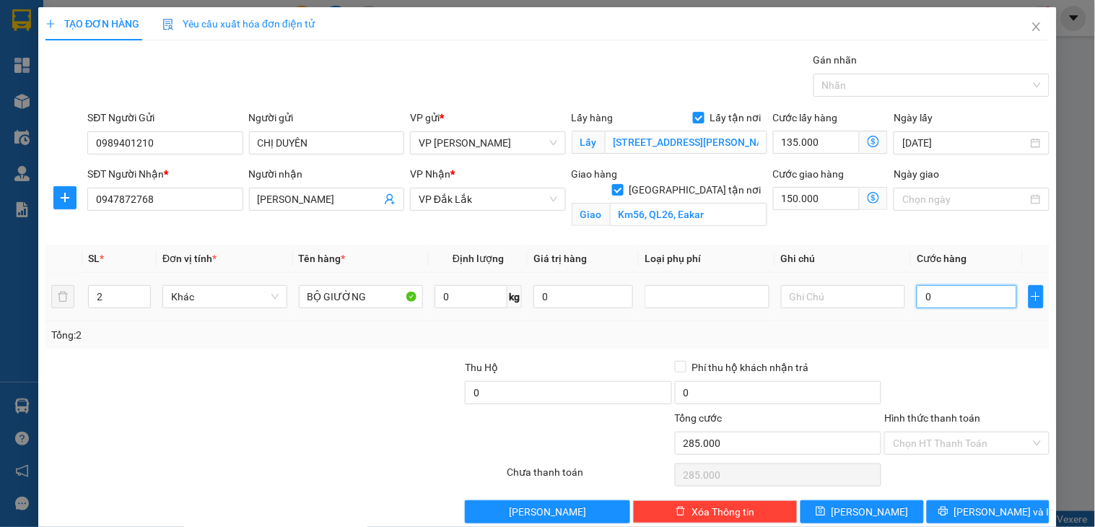
click at [937, 294] on input "0" at bounding box center [966, 296] width 100 height 23
click at [810, 203] on input "150.000" at bounding box center [816, 198] width 87 height 23
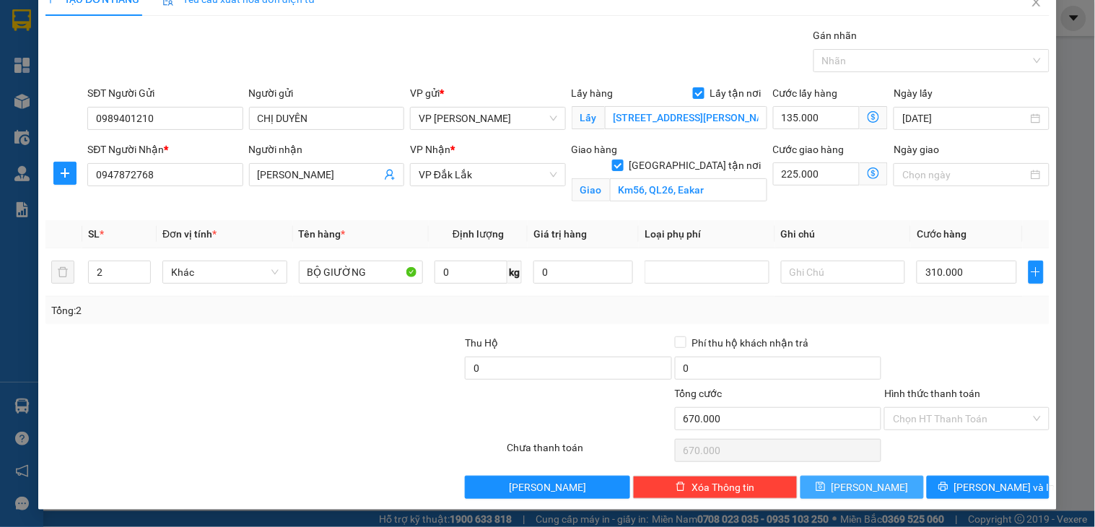
click at [862, 483] on span "[PERSON_NAME]" at bounding box center [869, 487] width 77 height 16
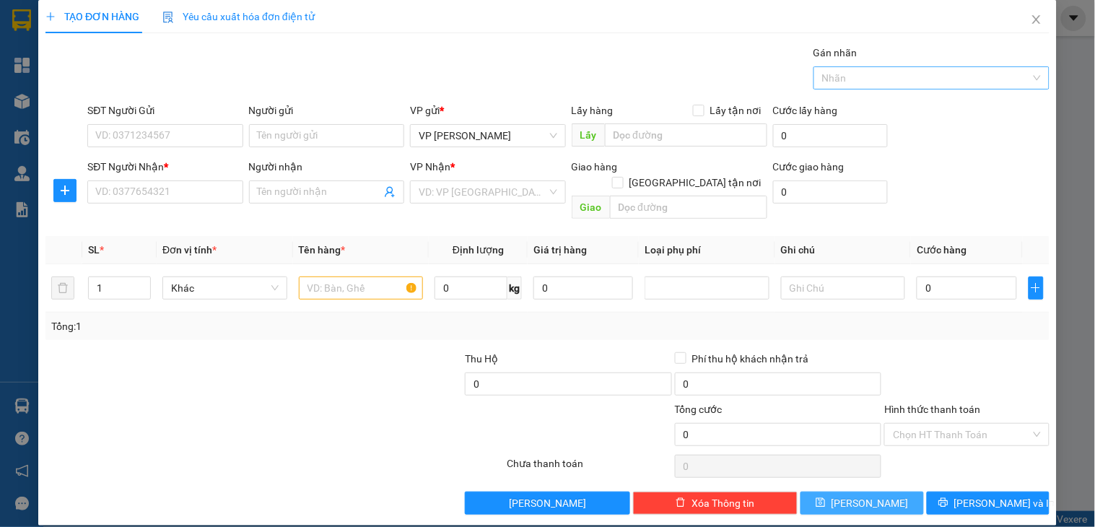
scroll to position [0, 0]
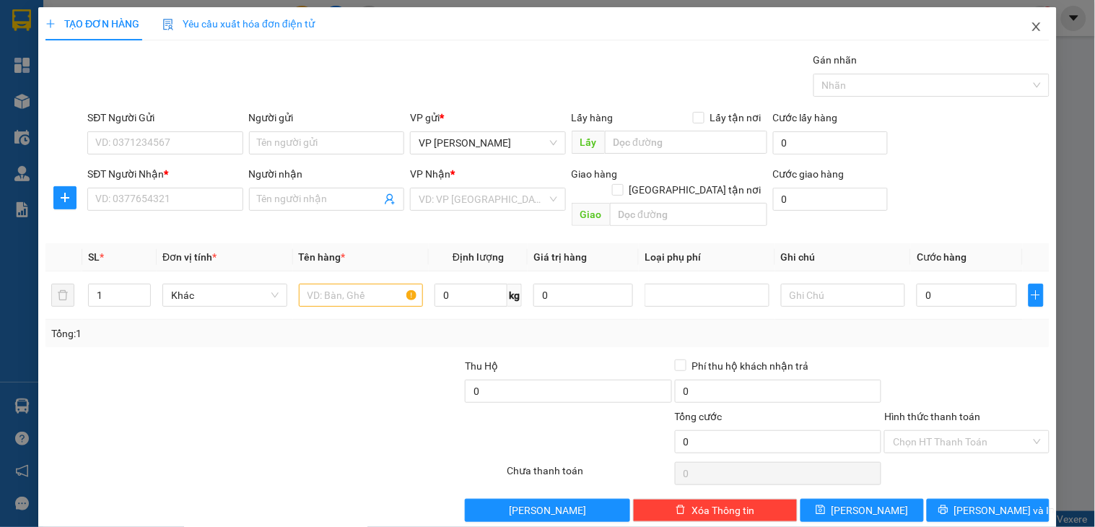
click at [1030, 31] on icon "close" at bounding box center [1036, 27] width 12 height 12
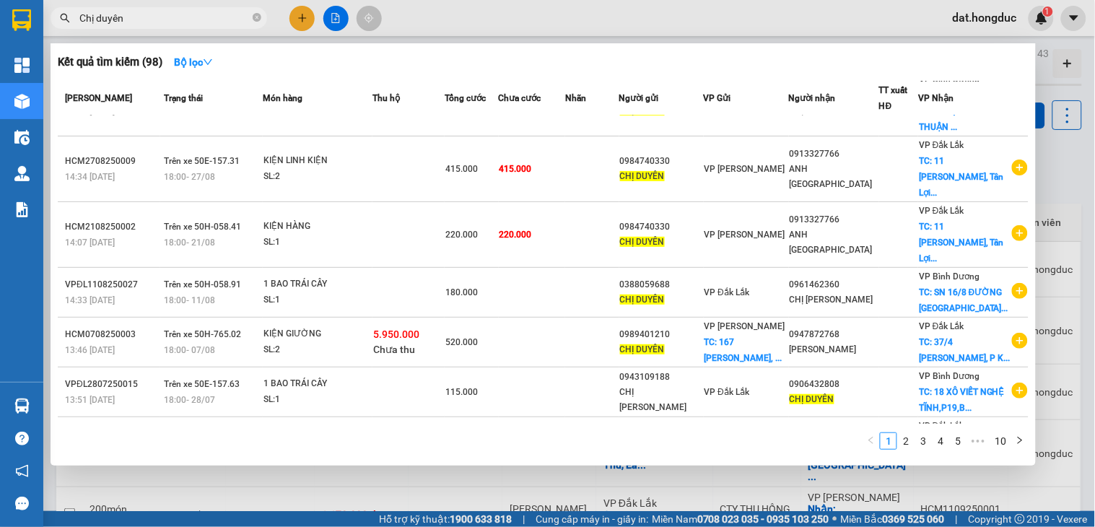
click at [263, 18] on span "Chị duyên" at bounding box center [159, 18] width 216 height 22
click at [261, 17] on span "Chị duyên" at bounding box center [159, 18] width 216 height 22
click at [256, 18] on icon "close-circle" at bounding box center [257, 17] width 9 height 9
